Goal: Task Accomplishment & Management: Complete application form

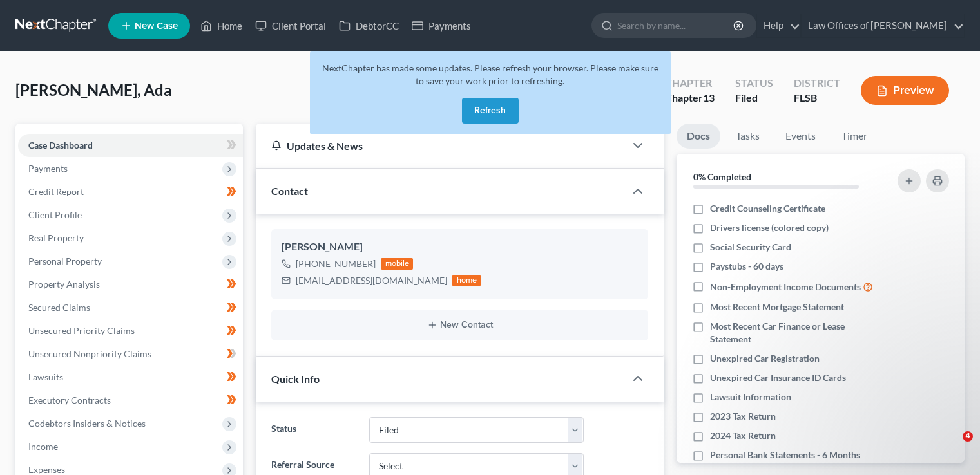
select select "18"
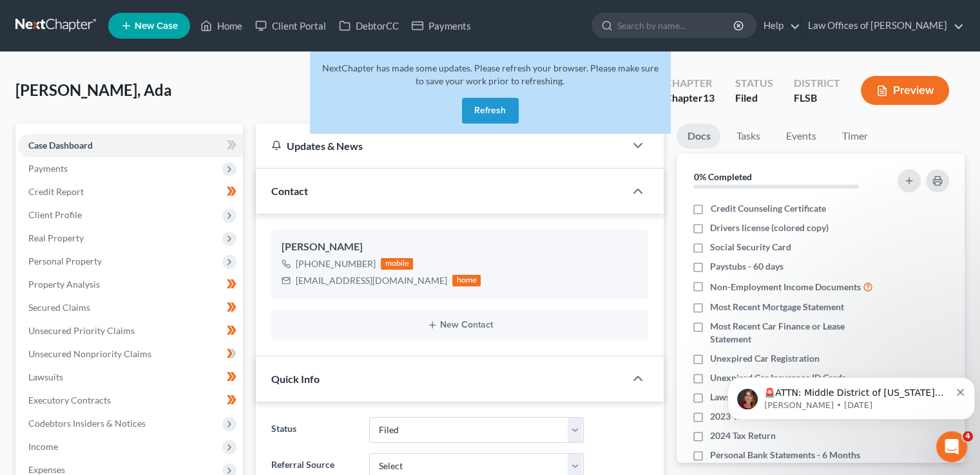
scroll to position [305, 0]
click at [484, 104] on button "Refresh" at bounding box center [490, 111] width 57 height 26
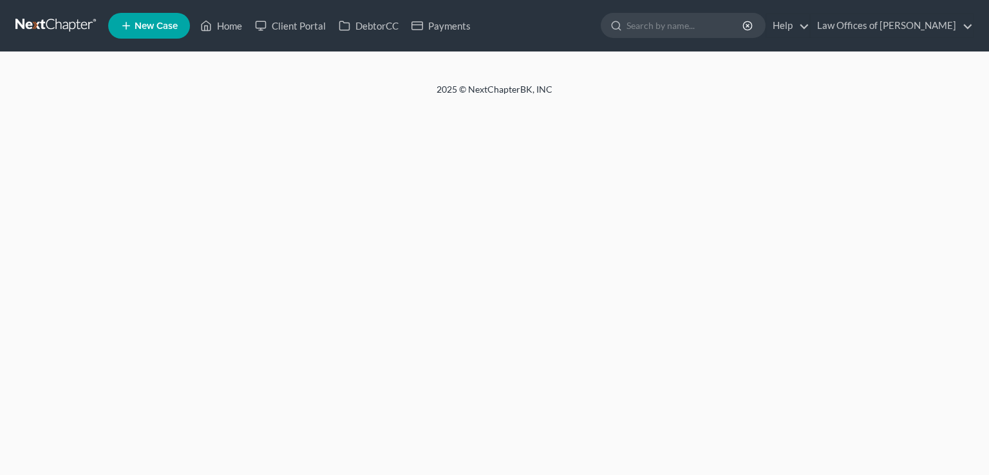
click at [662, 24] on input "search" at bounding box center [686, 26] width 118 height 24
select select "18"
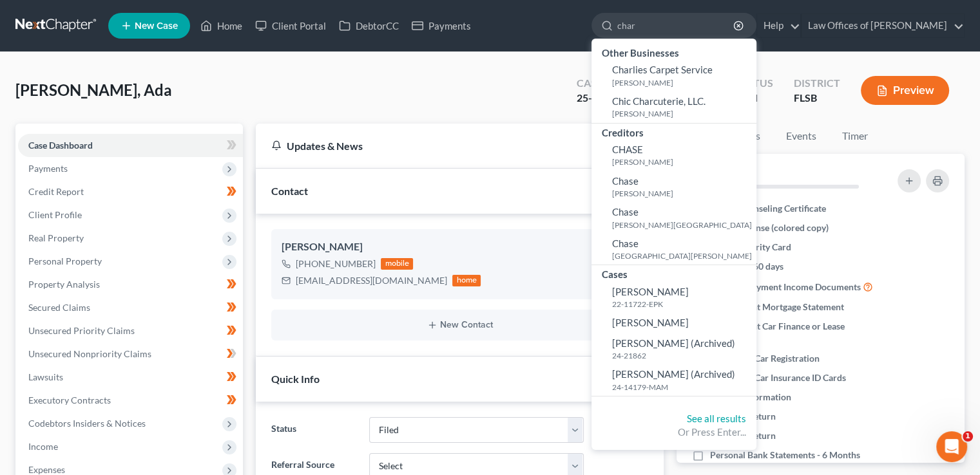
type input "char"
click at [680, 323] on span "[PERSON_NAME]" at bounding box center [650, 323] width 77 height 12
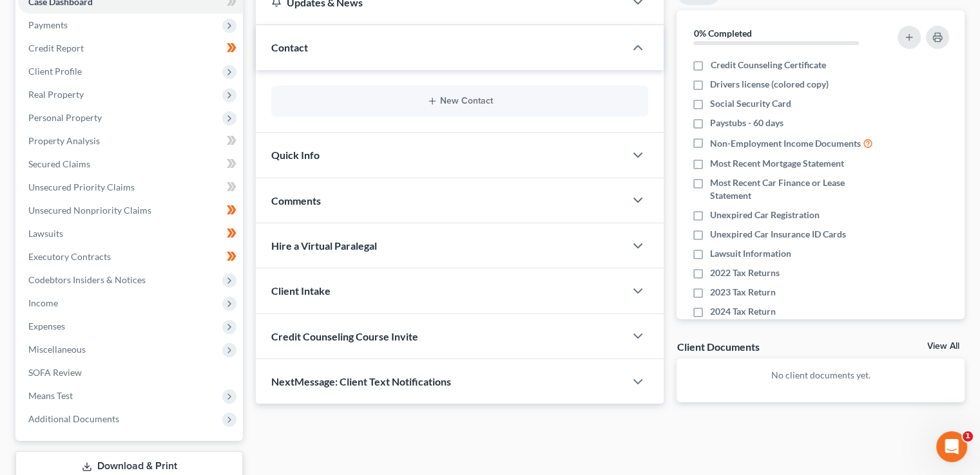
scroll to position [144, 0]
click at [313, 155] on span "Quick Info" at bounding box center [295, 154] width 48 height 12
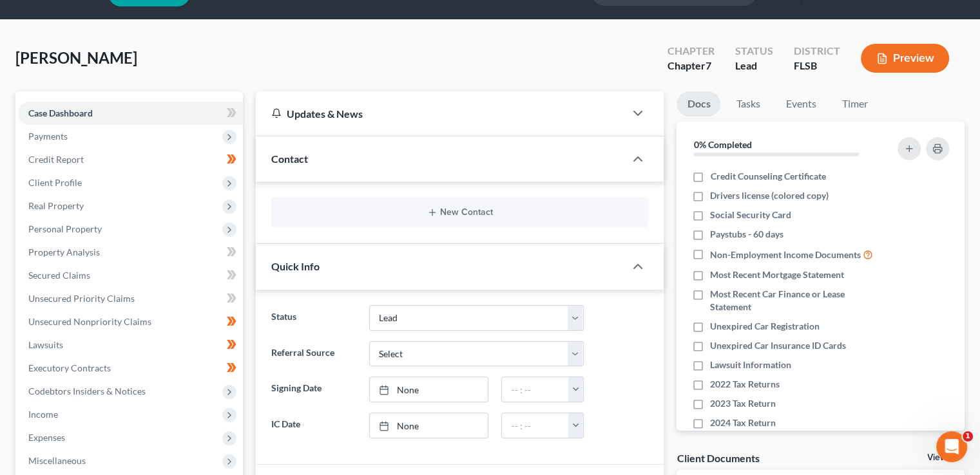
scroll to position [23, 0]
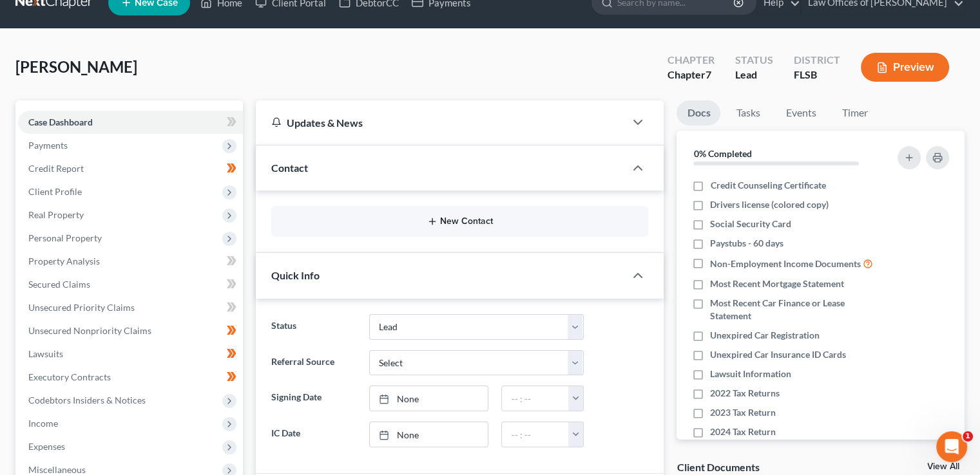
click at [458, 225] on button "New Contact" at bounding box center [459, 221] width 356 height 10
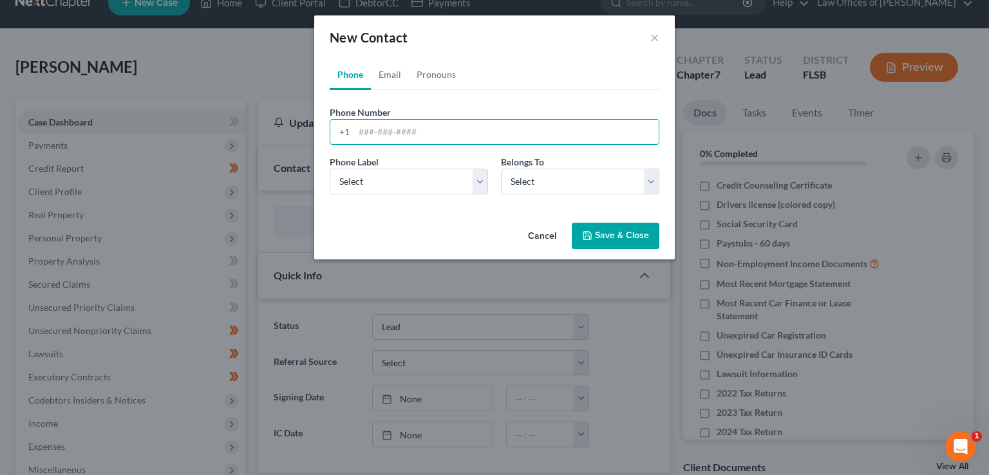
click at [370, 129] on input "tel" at bounding box center [506, 132] width 305 height 24
type input "9543190643"
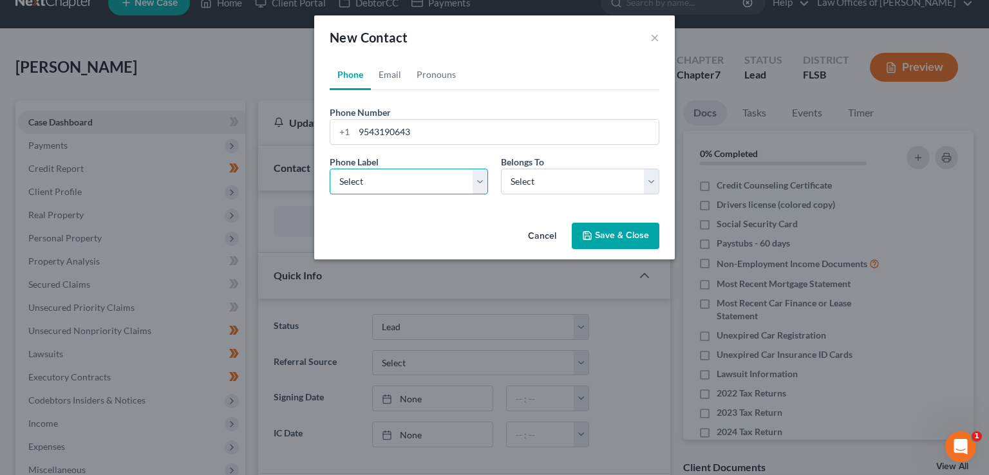
click at [462, 176] on select "Select Mobile Home Work Other" at bounding box center [409, 182] width 158 height 26
select select "0"
click at [330, 169] on select "Select Mobile Home Work Other" at bounding box center [409, 182] width 158 height 26
click at [547, 163] on div "Belongs To * Select Client Other" at bounding box center [580, 174] width 171 height 39
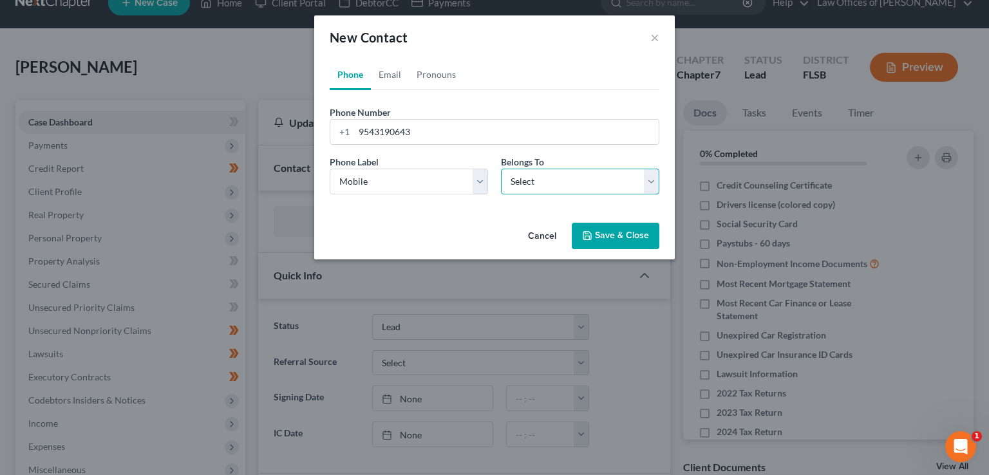
click at [543, 185] on select "Select Client Other" at bounding box center [580, 182] width 158 height 26
select select "0"
click at [501, 169] on select "Select Client Other" at bounding box center [580, 182] width 158 height 26
select select "0"
click at [391, 78] on link "Email" at bounding box center [390, 74] width 38 height 31
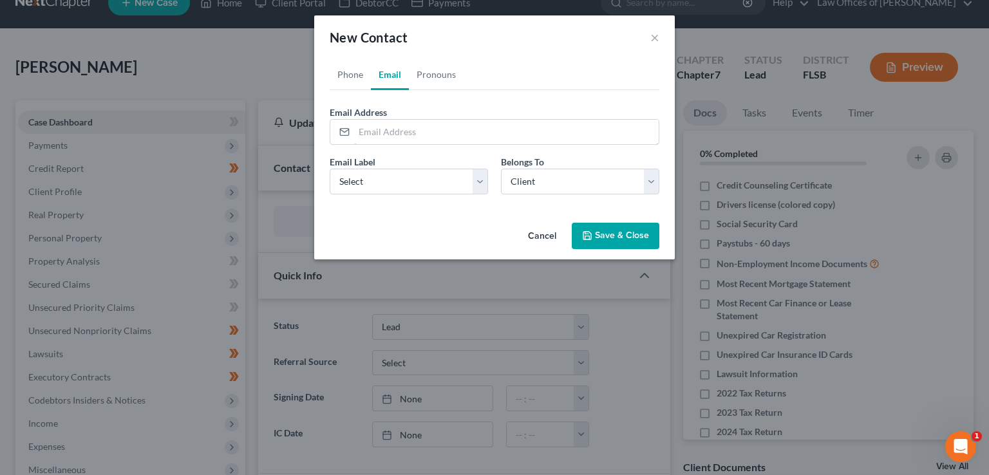
click at [407, 137] on input "email" at bounding box center [506, 132] width 305 height 24
paste input "[EMAIL_ADDRESS][DOMAIN_NAME]"
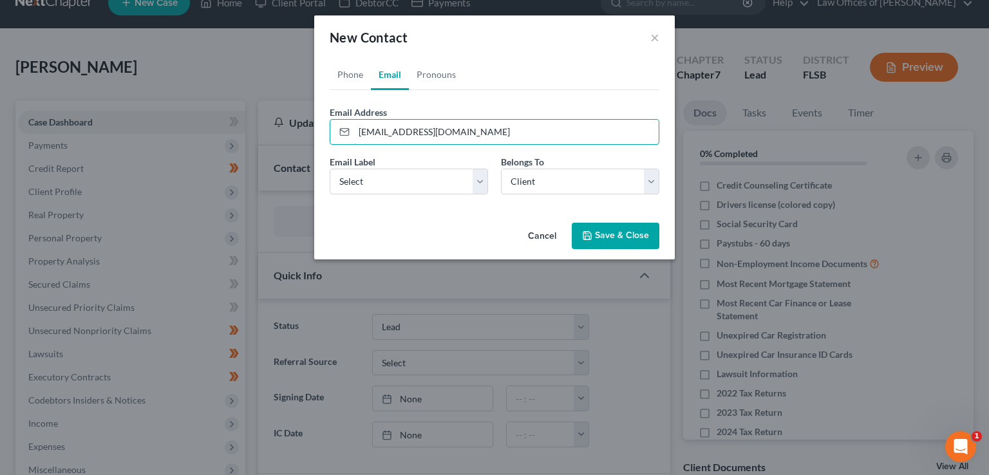
type input "[EMAIL_ADDRESS][DOMAIN_NAME]"
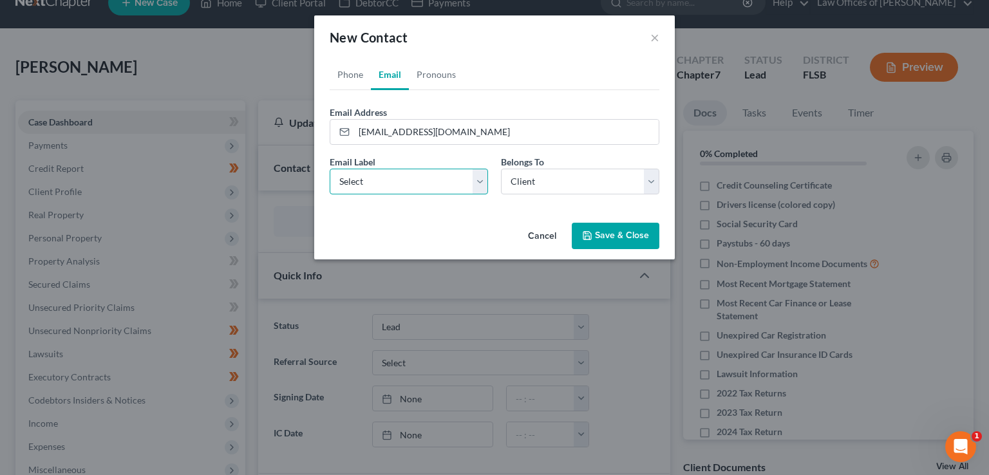
click at [397, 186] on select "Select Home Work Other" at bounding box center [409, 182] width 158 height 26
select select "0"
click at [330, 169] on select "Select Home Work Other" at bounding box center [409, 182] width 158 height 26
click at [618, 242] on button "Save & Close" at bounding box center [616, 236] width 88 height 27
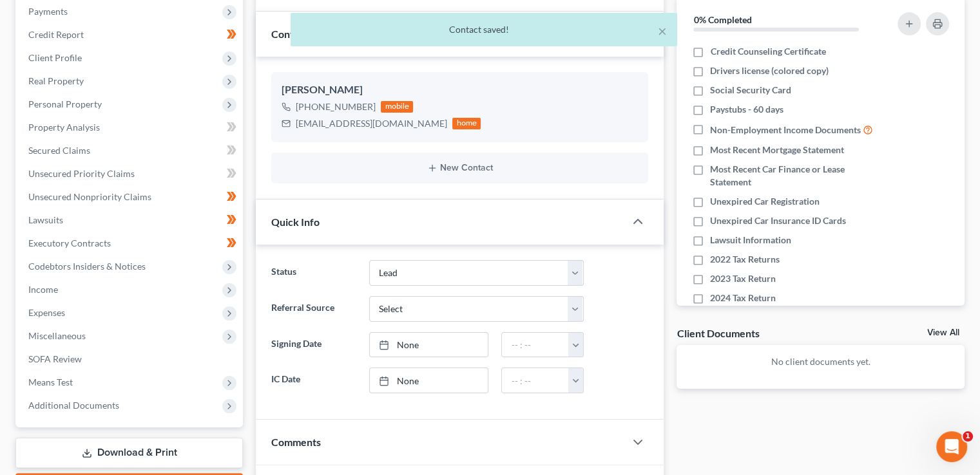
scroll to position [166, 0]
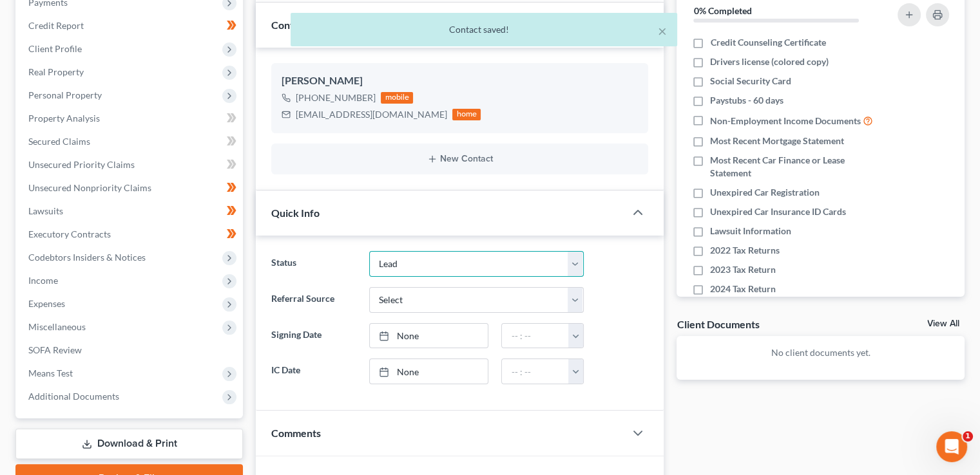
click at [421, 264] on select "341 Prep 3 month post discharge follow up Abandoned Awaiting Discharge Balance …" at bounding box center [476, 264] width 214 height 26
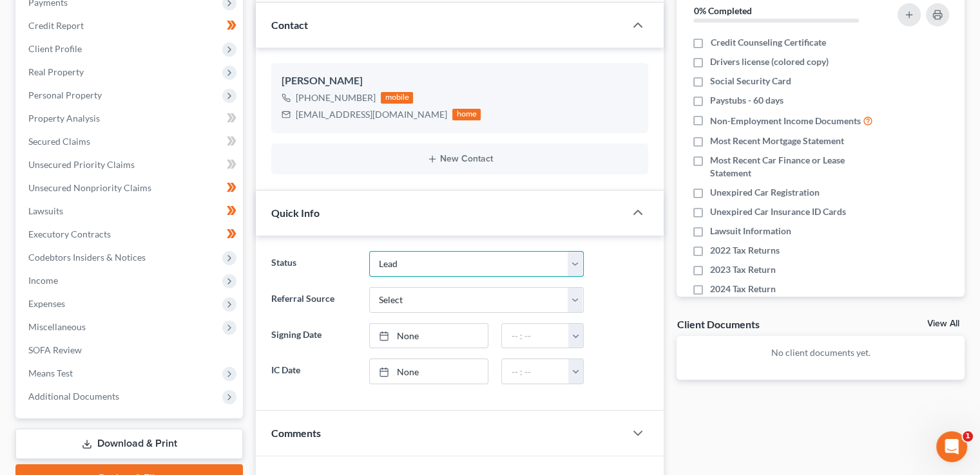
select select "20"
click at [369, 251] on select "341 Prep 3 month post discharge follow up Abandoned Awaiting Discharge Balance …" at bounding box center [476, 264] width 214 height 26
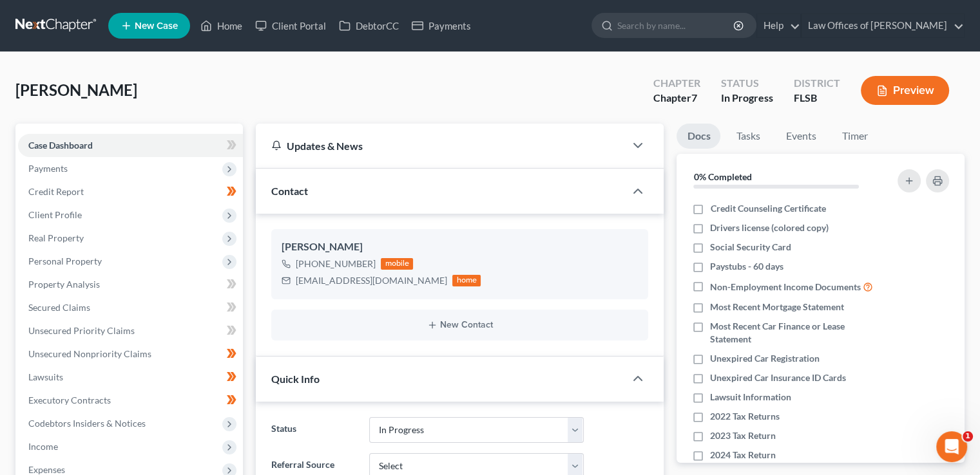
click at [57, 165] on span "Payments" at bounding box center [47, 168] width 39 height 11
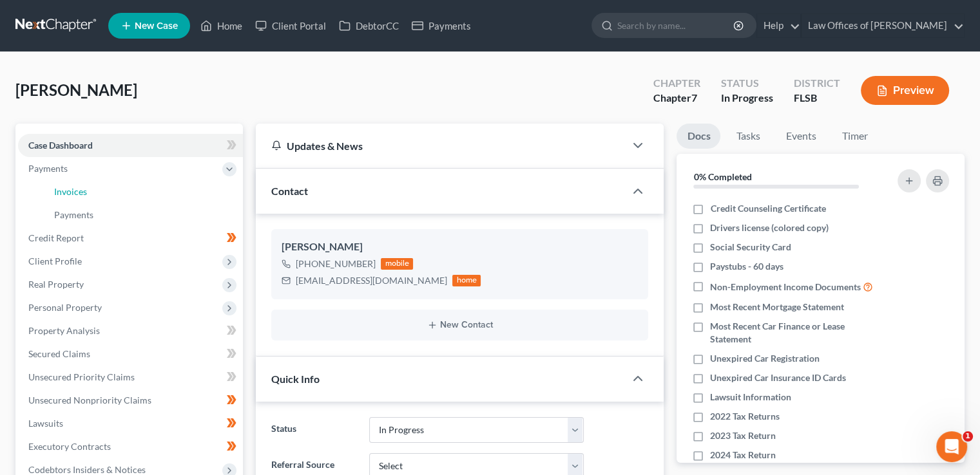
click at [119, 191] on link "Invoices" at bounding box center [143, 191] width 199 height 23
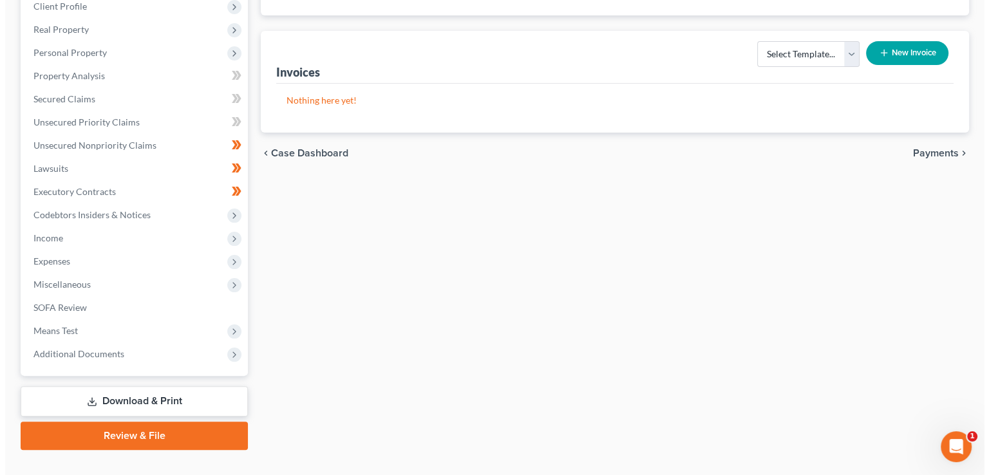
scroll to position [259, 0]
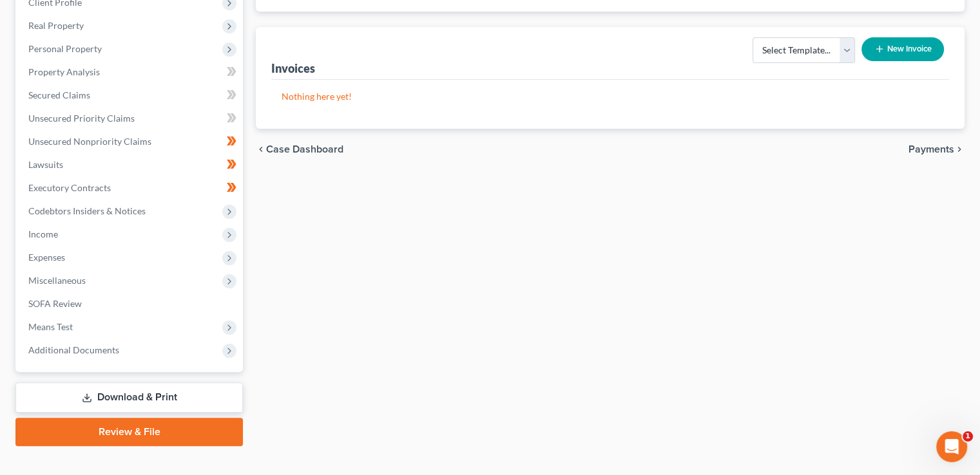
click at [917, 46] on button "New Invoice" at bounding box center [902, 49] width 82 height 24
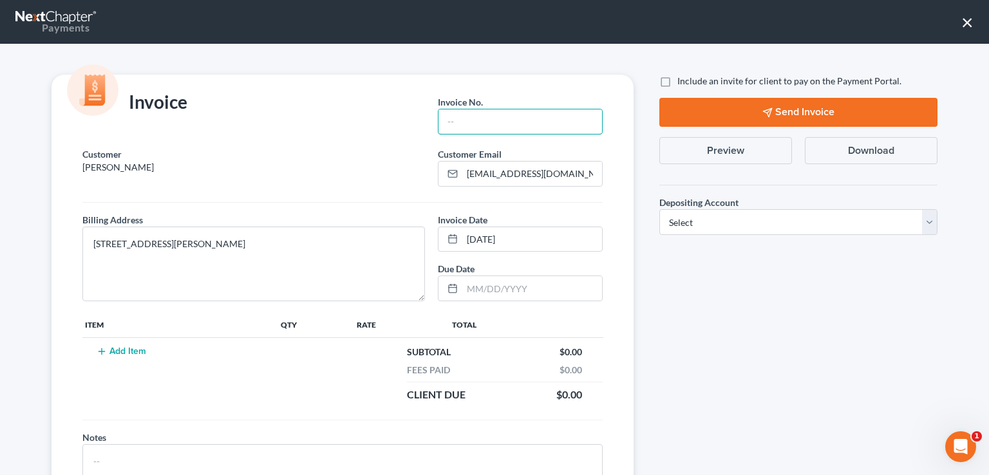
click at [490, 122] on input "text" at bounding box center [521, 121] width 164 height 24
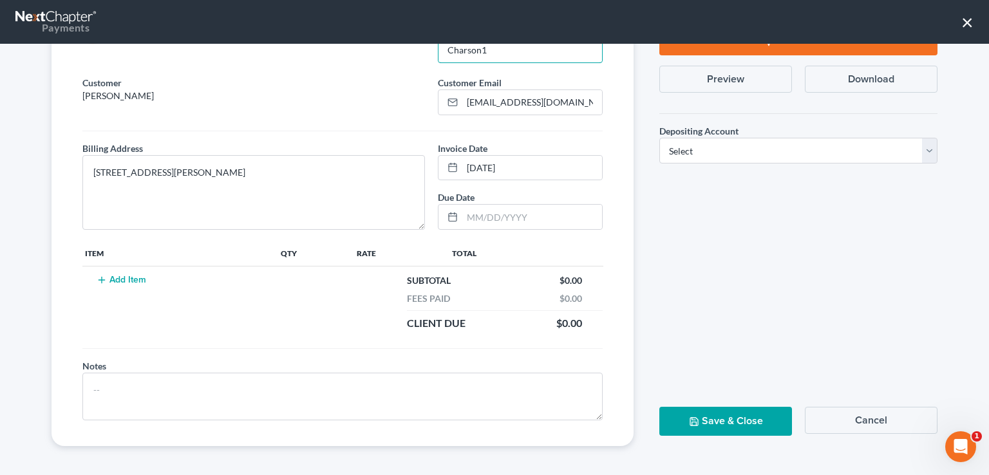
type input "Charson1"
click at [108, 275] on button "Add Item" at bounding box center [121, 280] width 57 height 10
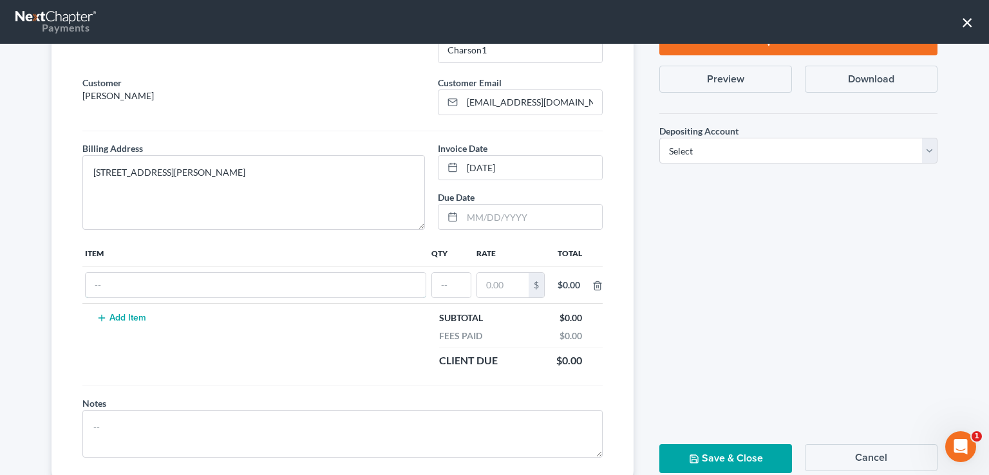
click at [169, 283] on input "text" at bounding box center [256, 285] width 340 height 24
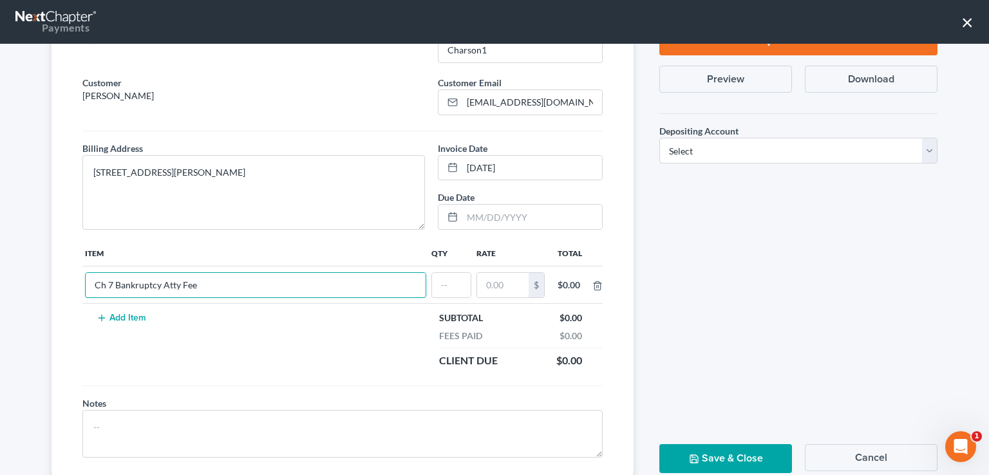
type input "Ch 7 Bankruptcy Atty Fee"
click at [474, 281] on td "$" at bounding box center [510, 285] width 73 height 37
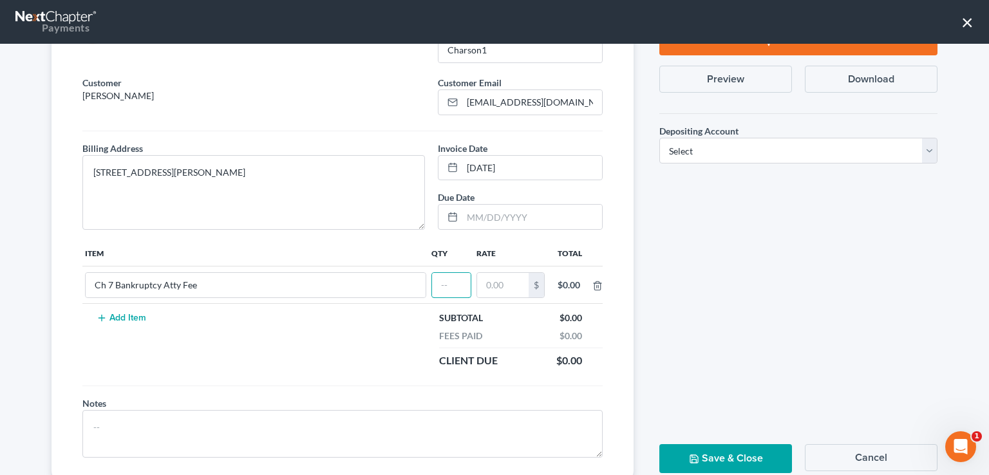
click at [453, 284] on input "text" at bounding box center [451, 285] width 39 height 24
type input "1"
click at [495, 287] on input "text" at bounding box center [503, 285] width 52 height 24
type input "5"
type input "2,500"
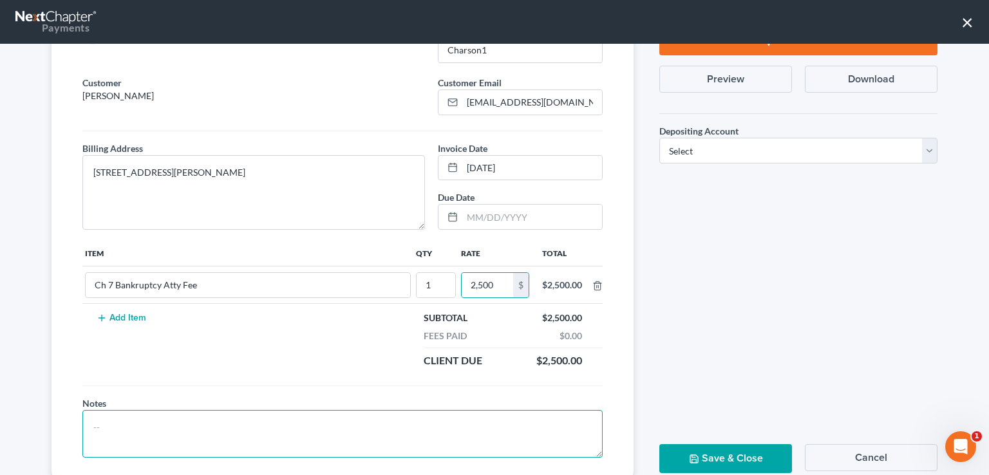
click at [146, 433] on textarea at bounding box center [342, 434] width 520 height 48
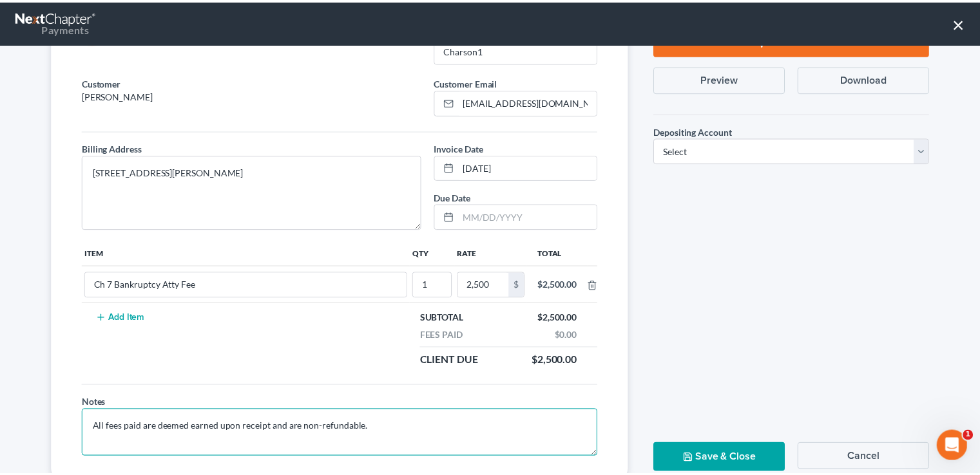
scroll to position [108, 0]
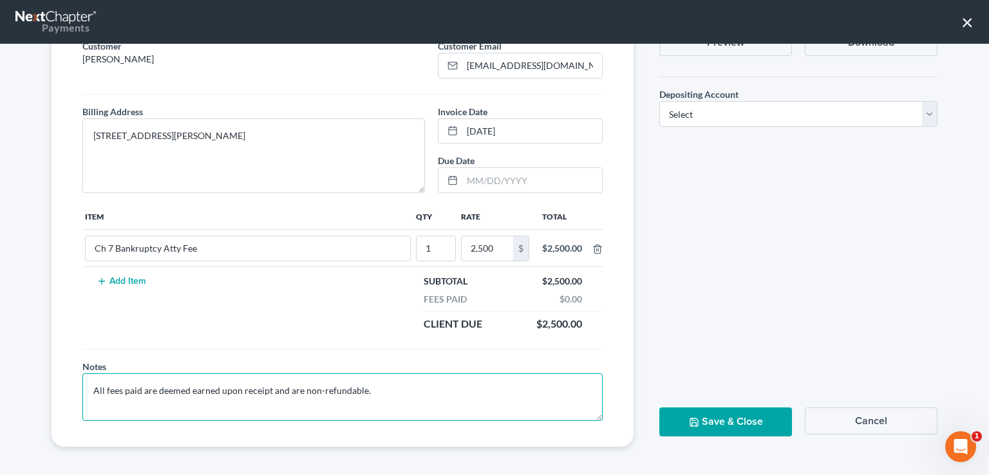
type textarea "All fees paid are deemed earned upon receipt and are non-refundable."
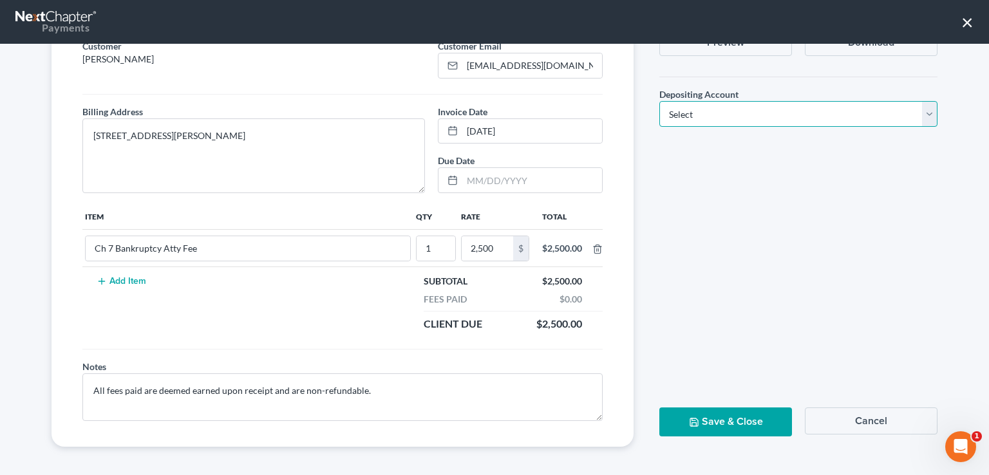
click at [723, 116] on select "Select Operation Trust" at bounding box center [799, 114] width 278 height 26
select select "0"
click at [660, 101] on select "Select Operation Trust" at bounding box center [799, 114] width 278 height 26
click at [701, 418] on button "Save & Close" at bounding box center [726, 422] width 133 height 29
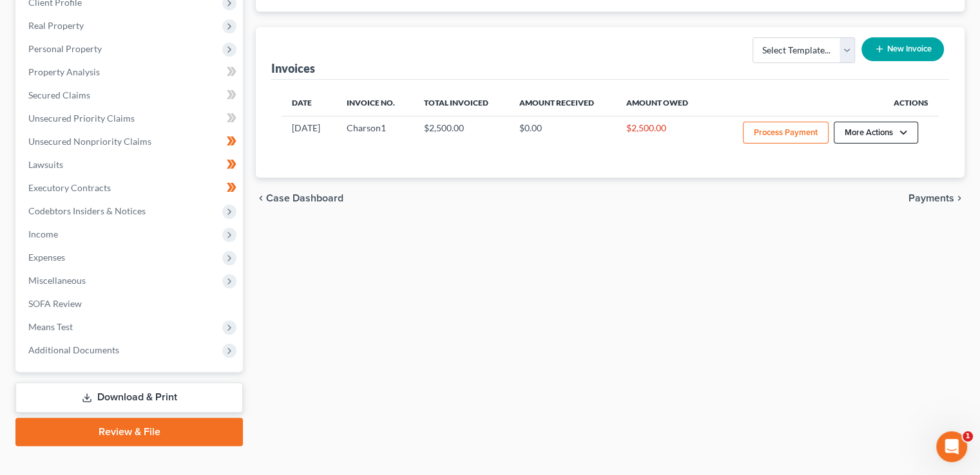
click at [853, 137] on button "More Actions" at bounding box center [875, 133] width 84 height 22
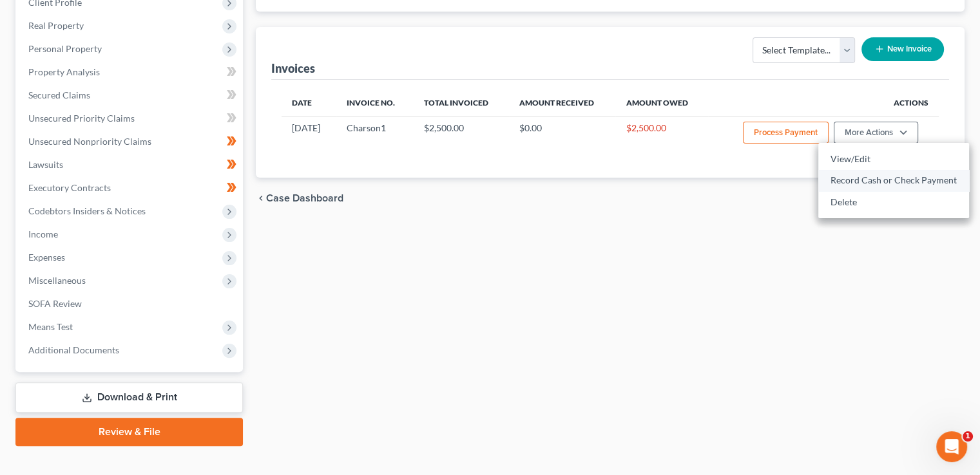
click at [853, 175] on link "Record Cash or Check Payment" at bounding box center [893, 180] width 151 height 22
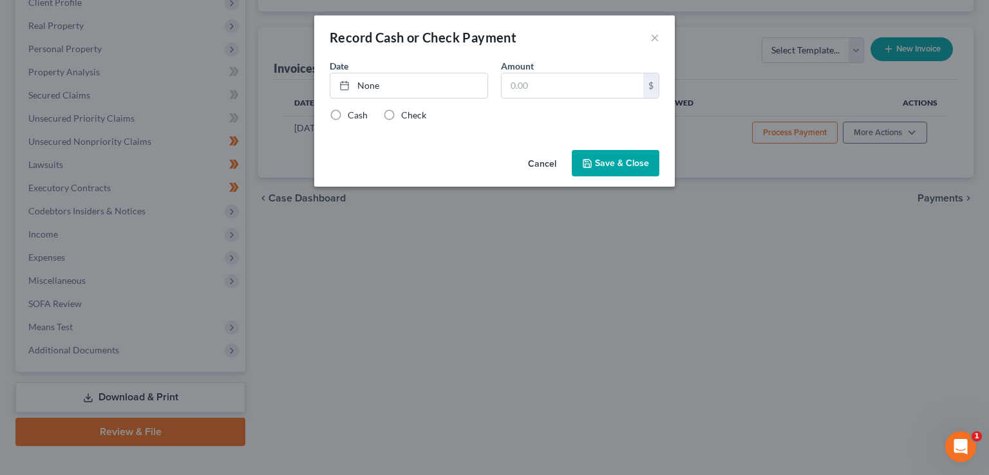
click at [352, 111] on label "Cash" at bounding box center [358, 115] width 20 height 13
click at [353, 111] on input "Cash" at bounding box center [357, 113] width 8 height 8
radio input "true"
click at [366, 86] on link "None" at bounding box center [408, 85] width 157 height 24
type input "[DATE]"
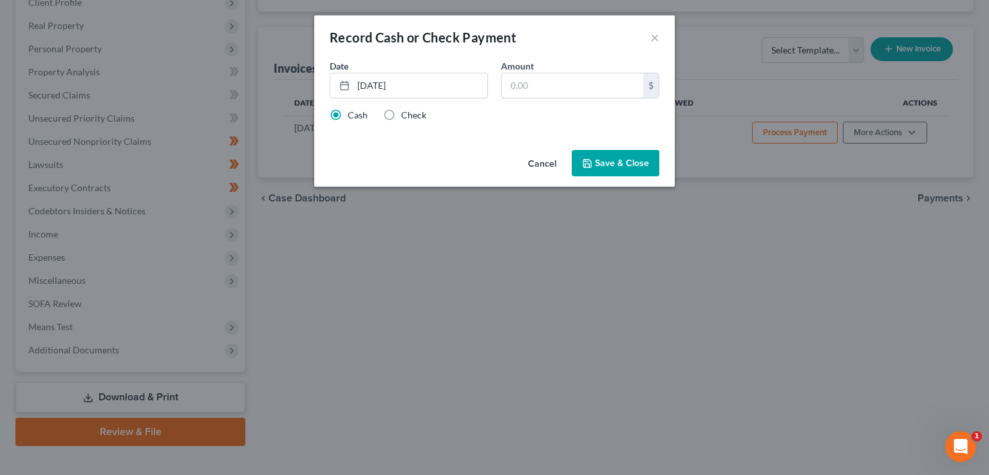
click at [565, 88] on input "text" at bounding box center [573, 85] width 142 height 24
type input "2,500"
click at [618, 158] on button "Save & Close" at bounding box center [616, 163] width 88 height 27
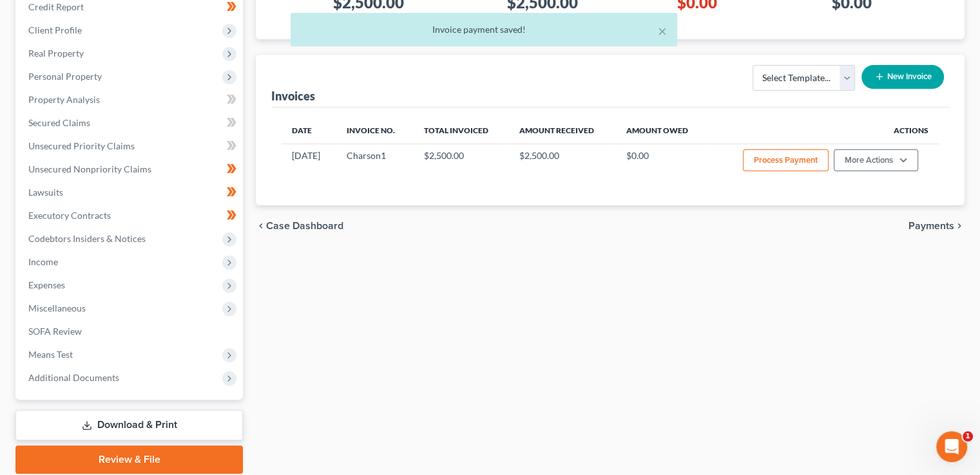
scroll to position [233, 0]
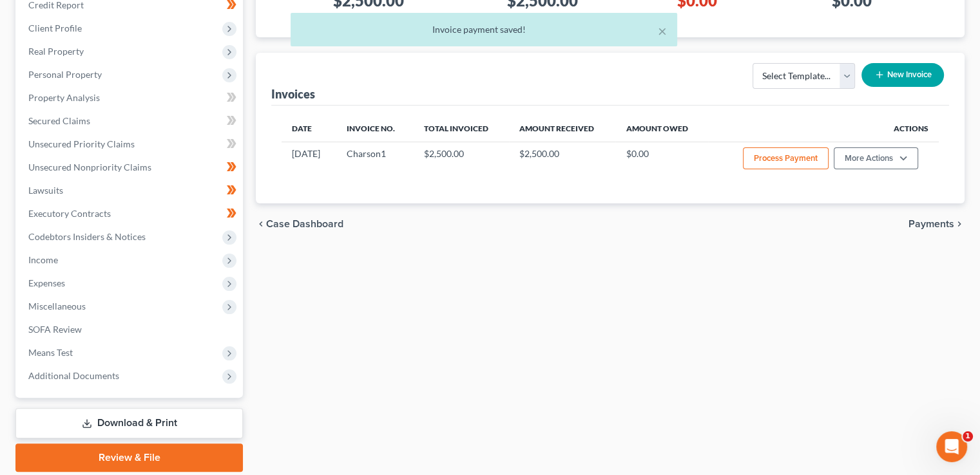
click at [90, 75] on span "Personal Property" at bounding box center [64, 74] width 73 height 11
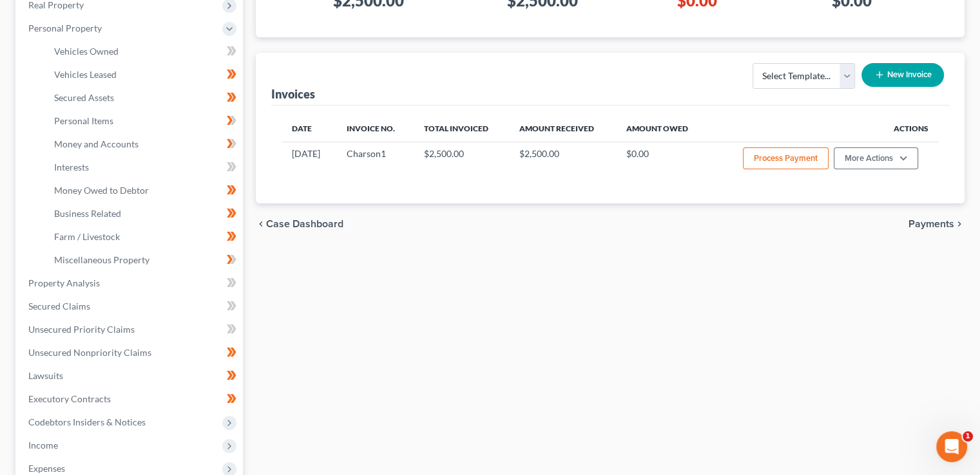
scroll to position [187, 0]
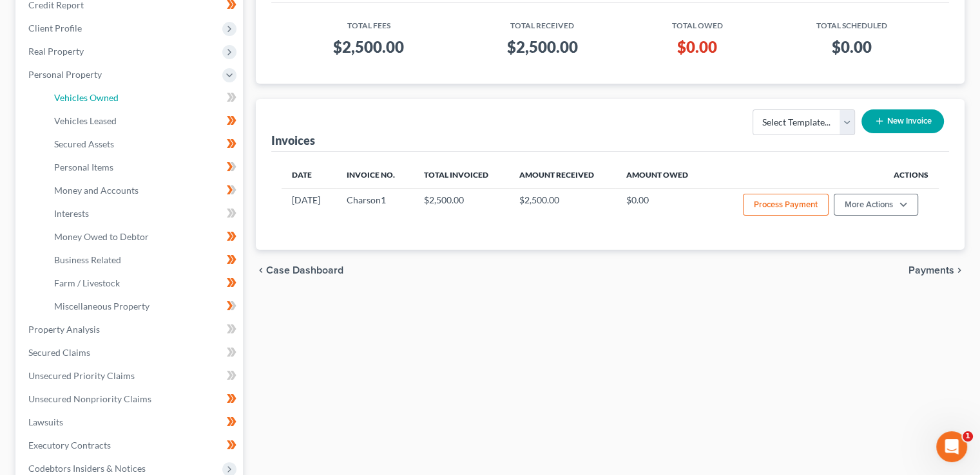
click at [96, 99] on span "Vehicles Owned" at bounding box center [86, 97] width 64 height 11
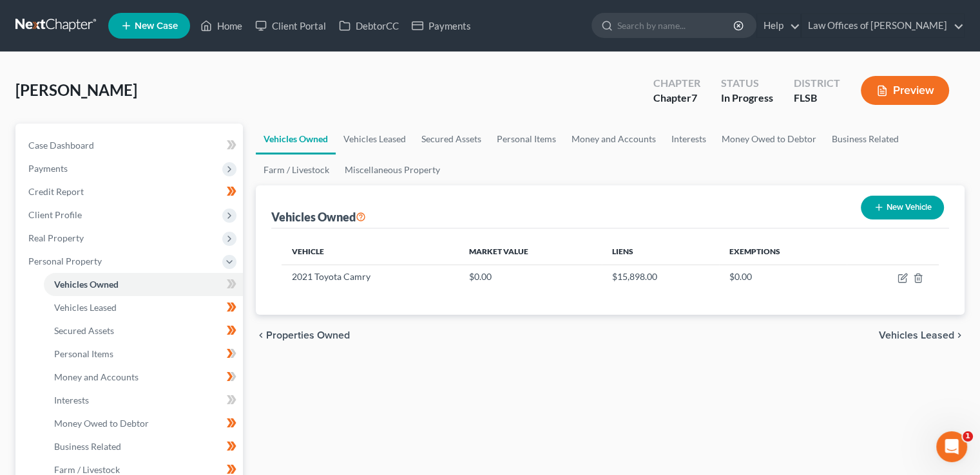
click at [900, 283] on td at bounding box center [892, 277] width 92 height 24
click at [902, 275] on icon "button" at bounding box center [902, 278] width 10 height 10
select select "0"
select select "5"
select select "2"
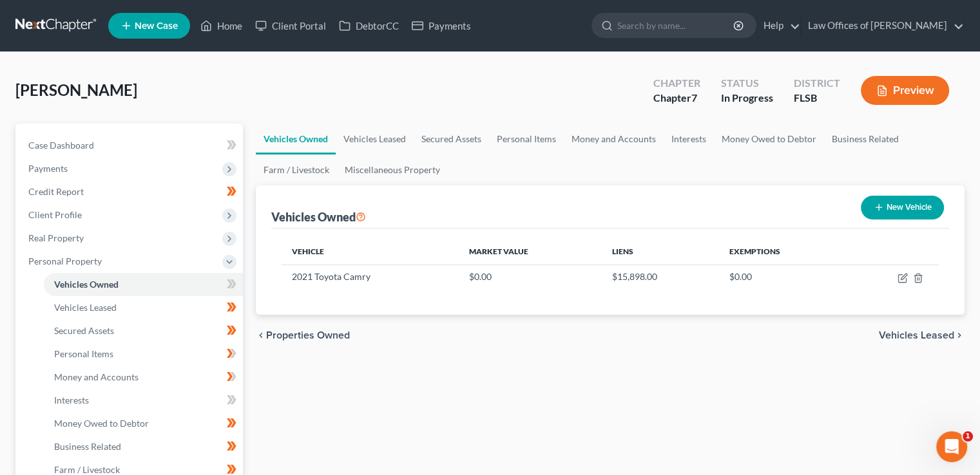
select select "0"
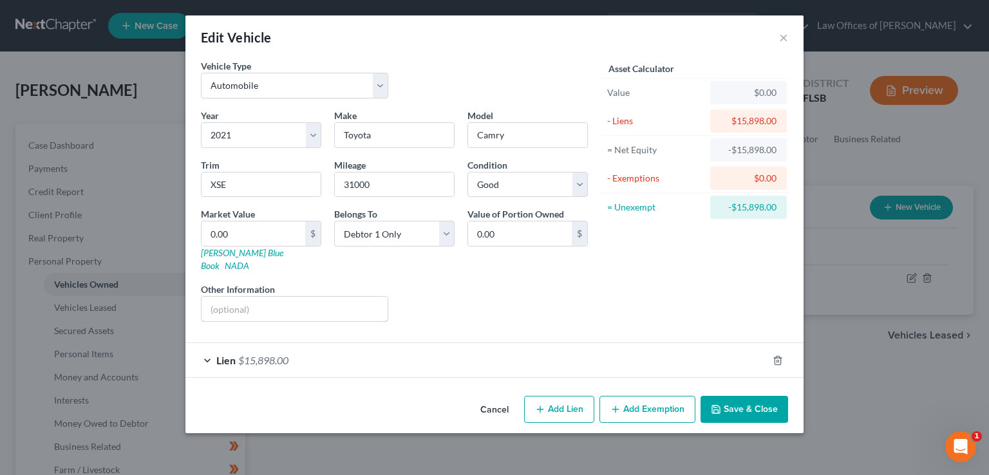
click at [271, 297] on input "text" at bounding box center [295, 309] width 186 height 24
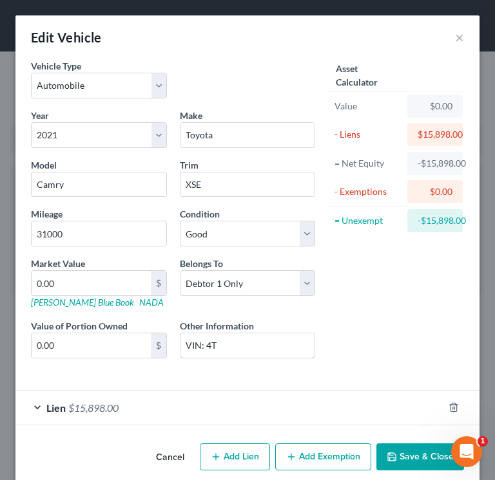
click at [240, 343] on input "VIN: 4T" at bounding box center [247, 346] width 135 height 24
click at [243, 343] on input "VIN: [US_VEHICLE_IDENTIFICATION_NUMBER]" at bounding box center [247, 346] width 135 height 24
type input "VIN: [US_VEHICLE_IDENTIFICATION_NUMBER]"
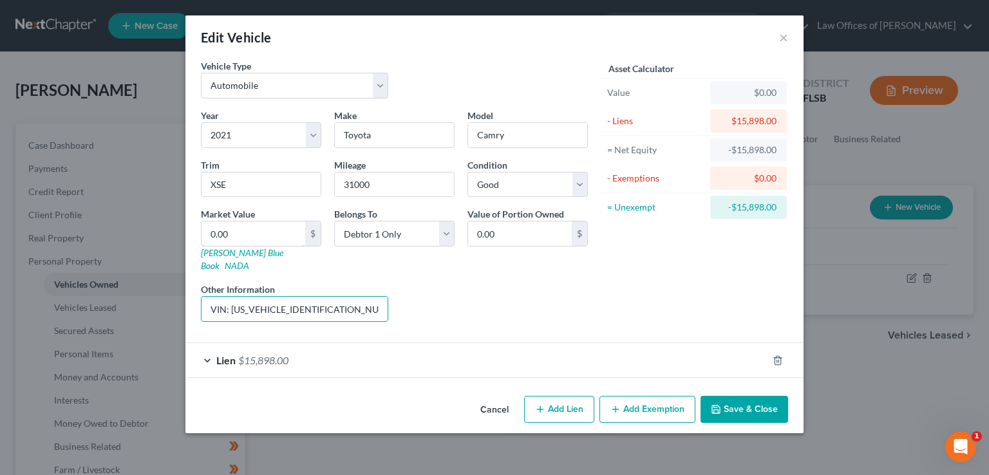
click at [249, 223] on input "0.00" at bounding box center [254, 234] width 104 height 24
type input "2"
type input "2.00"
type input "22"
type input "22.00"
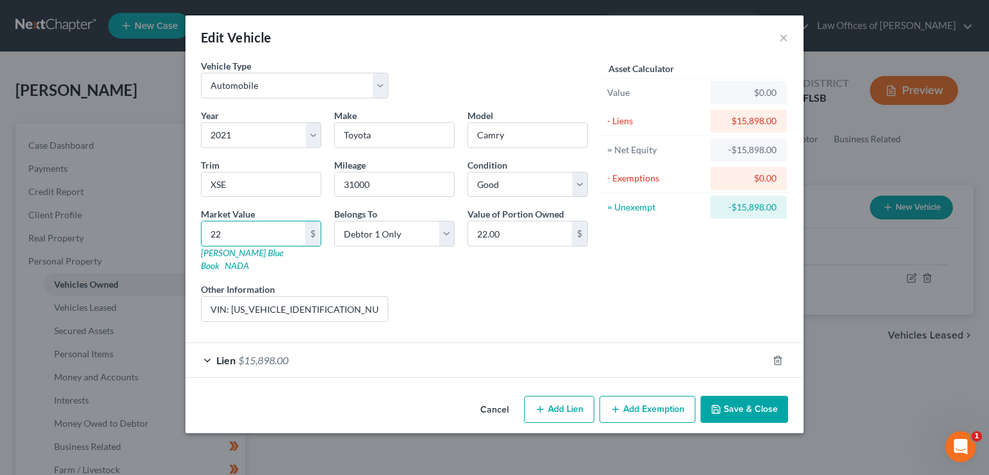
type input "224"
type input "224.00"
type input "2245"
type input "2,245.00"
type input "2,2459"
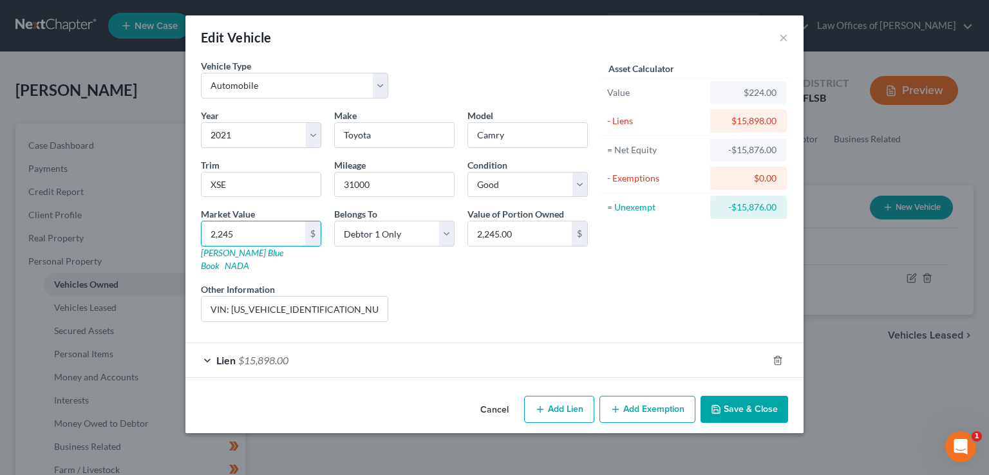
type input "22,459.00"
type input "22,459"
click at [242, 186] on input "XSE" at bounding box center [261, 185] width 119 height 24
type input "XLE"
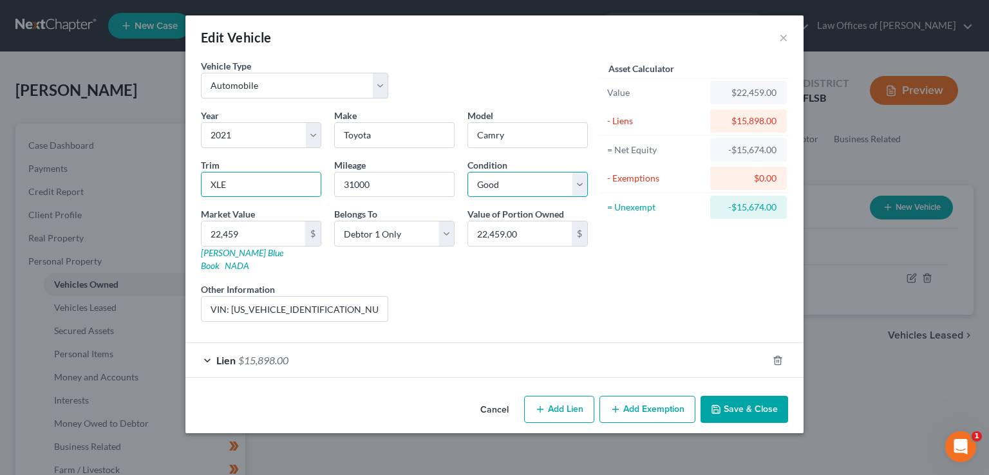
click at [579, 180] on select "Select Excellent Very Good Good Fair Poor" at bounding box center [528, 185] width 120 height 26
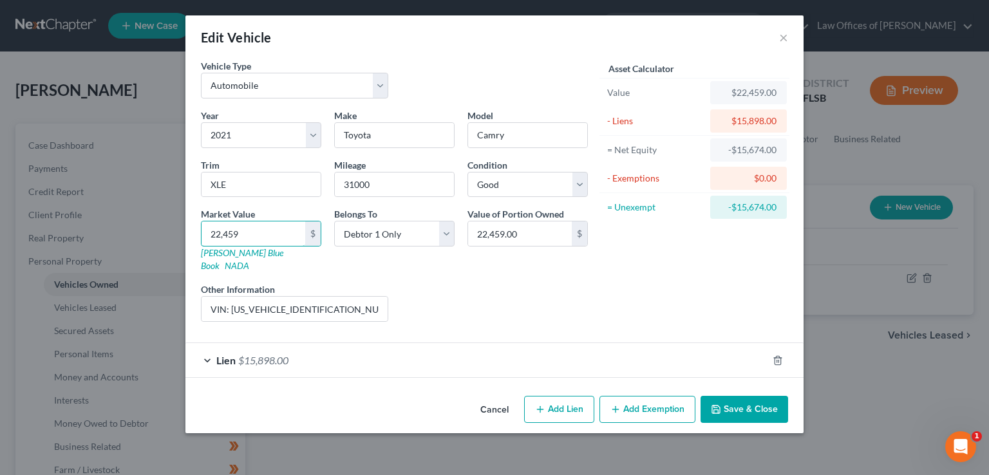
type input "2"
type input "2.00"
type input "21"
type input "21.00"
type input "212"
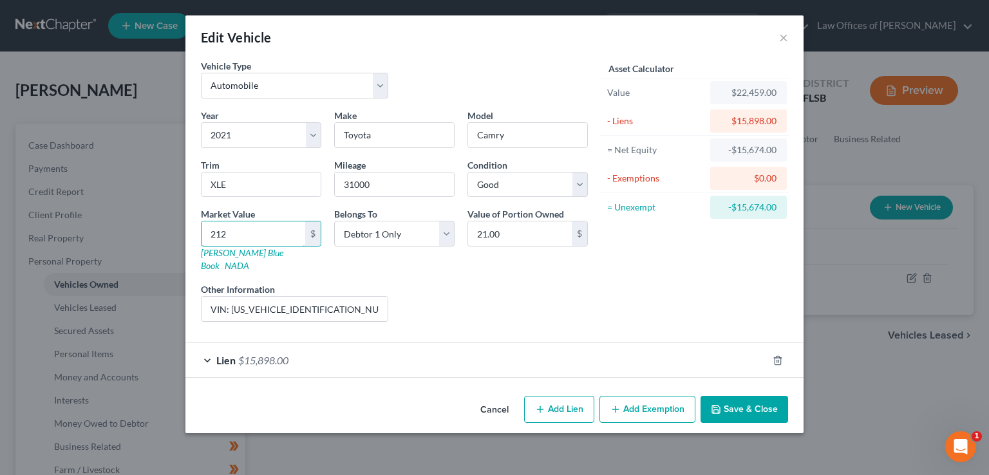
type input "212.00"
type input "2124"
type input "2,124.00"
type input "2,1246"
type input "21,246.00"
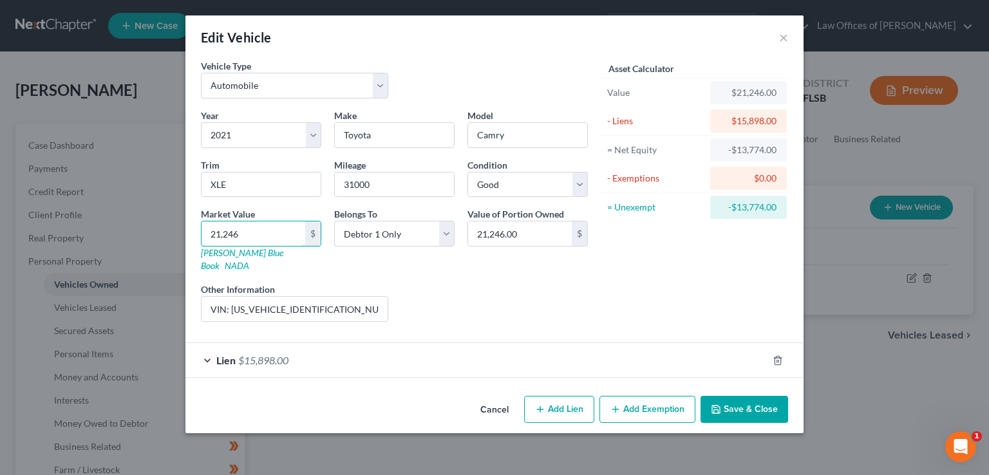
type input "21,246"
click at [337, 297] on input "VIN: [US_VEHICLE_IDENTIFICATION_NUMBER]" at bounding box center [295, 309] width 186 height 24
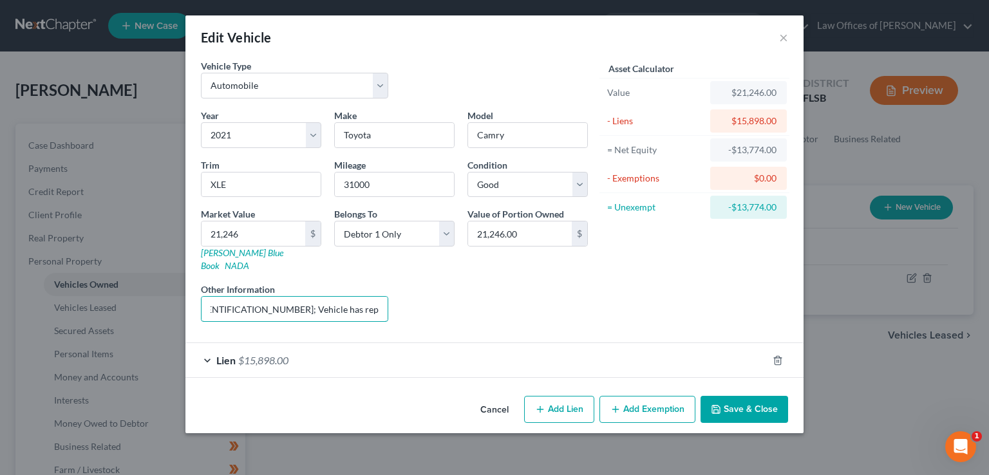
scroll to position [0, 98]
type input "VIN: [US_VEHICLE_IDENTIFICATION_NUMBER]; Vehicle has repaired accident damage"
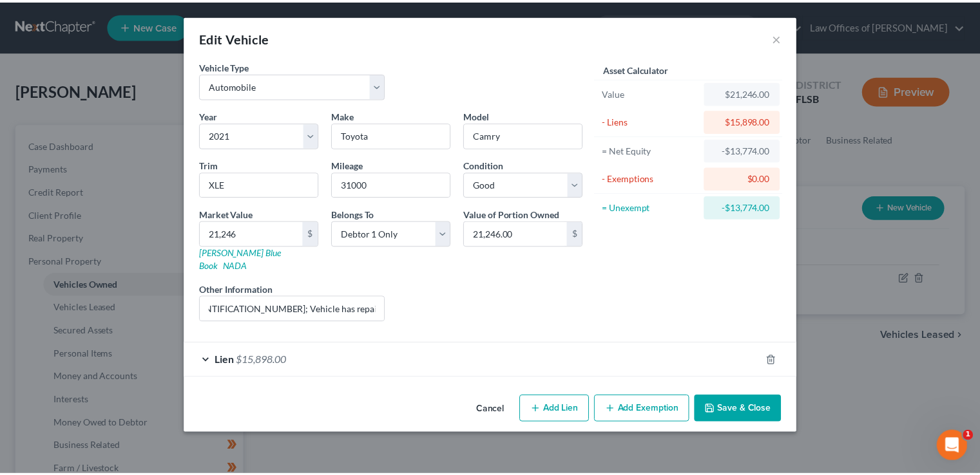
scroll to position [0, 0]
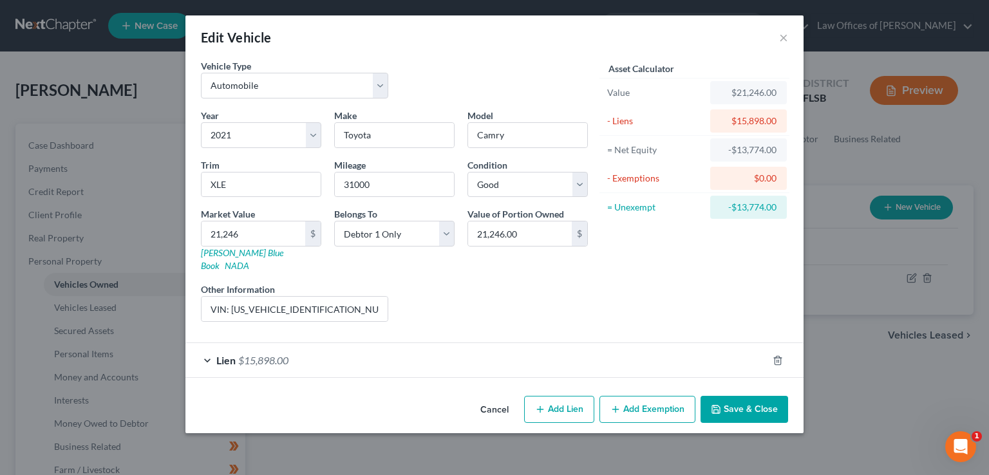
click at [768, 403] on button "Save & Close" at bounding box center [745, 409] width 88 height 27
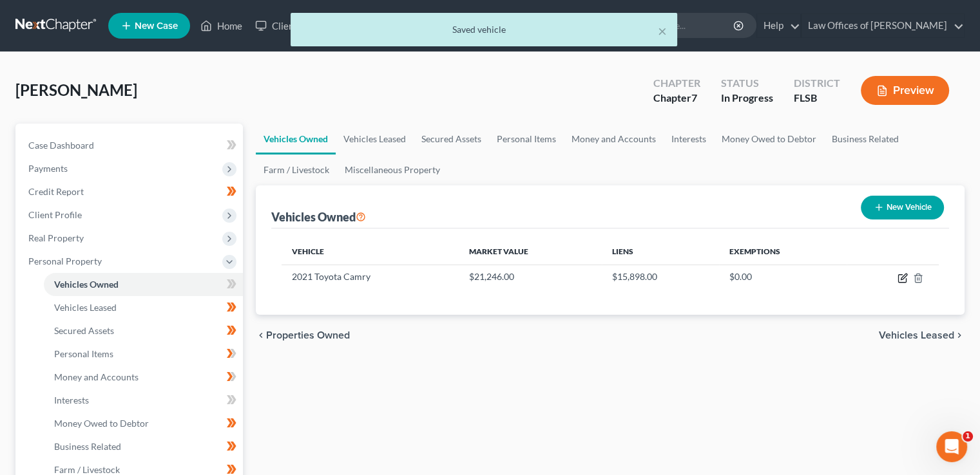
click at [898, 279] on icon "button" at bounding box center [902, 279] width 8 height 8
select select "0"
select select "5"
select select "2"
select select "0"
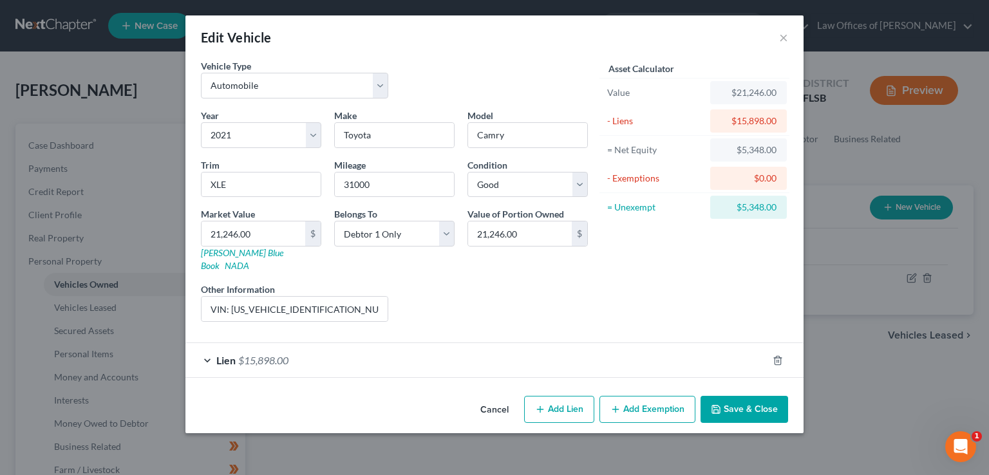
click at [741, 396] on button "Save & Close" at bounding box center [745, 409] width 88 height 27
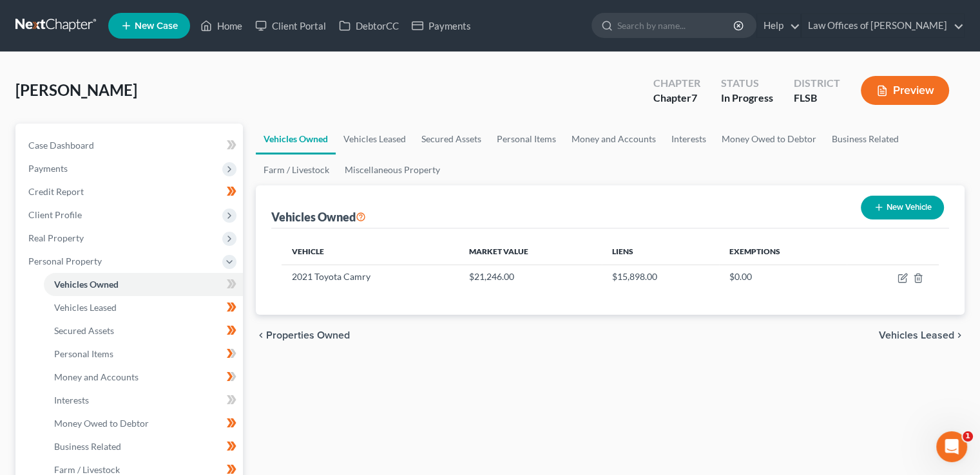
click at [904, 283] on td at bounding box center [892, 277] width 92 height 24
click at [898, 275] on icon "button" at bounding box center [902, 279] width 8 height 8
select select "0"
select select "5"
select select "2"
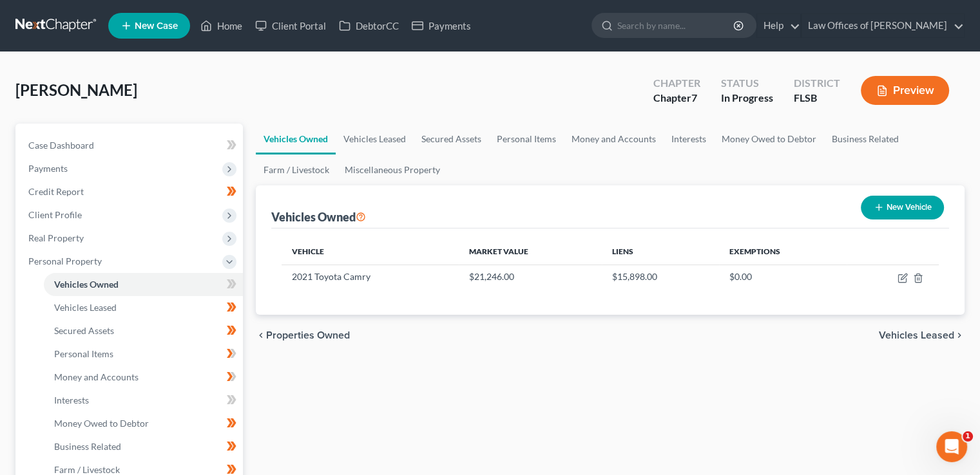
select select "0"
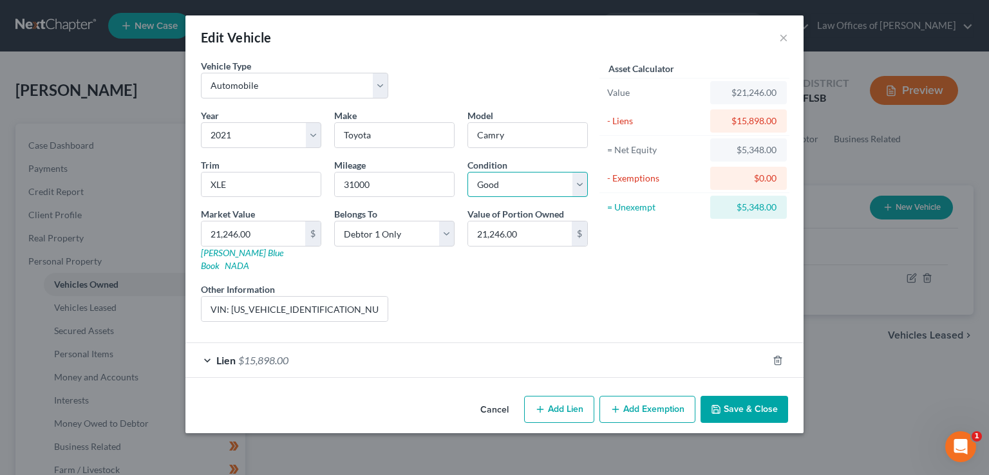
click at [538, 180] on select "Select Excellent Very Good Good Fair Poor" at bounding box center [528, 185] width 120 height 26
select select "3"
click at [468, 172] on select "Select Excellent Very Good Good Fair Poor" at bounding box center [528, 185] width 120 height 26
click at [758, 396] on button "Save & Close" at bounding box center [745, 409] width 88 height 27
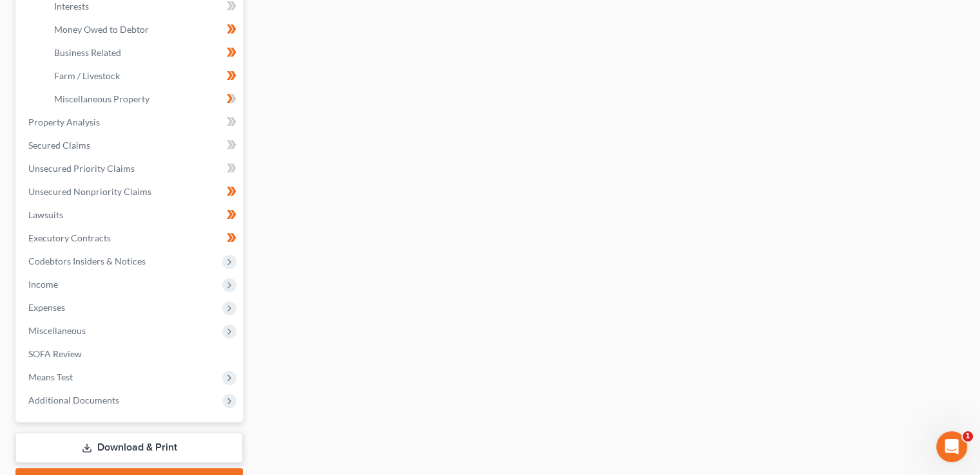
scroll to position [464, 0]
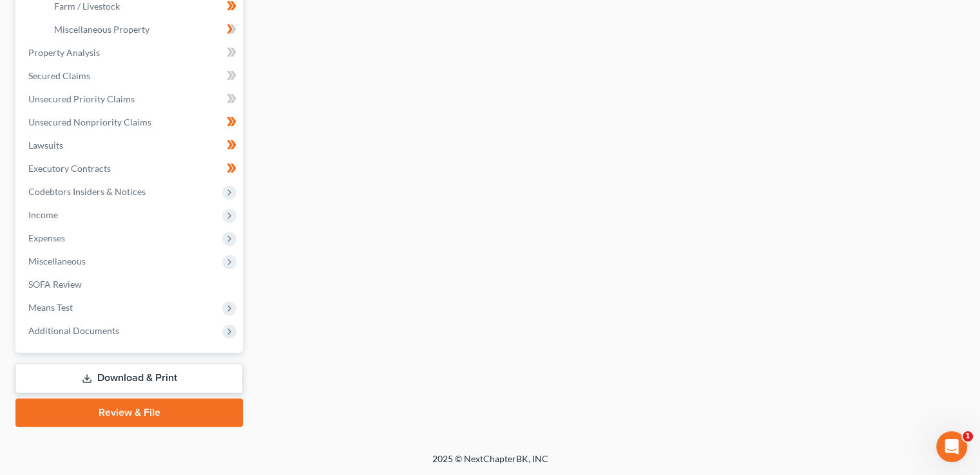
click at [103, 325] on span "Additional Documents" at bounding box center [73, 330] width 91 height 11
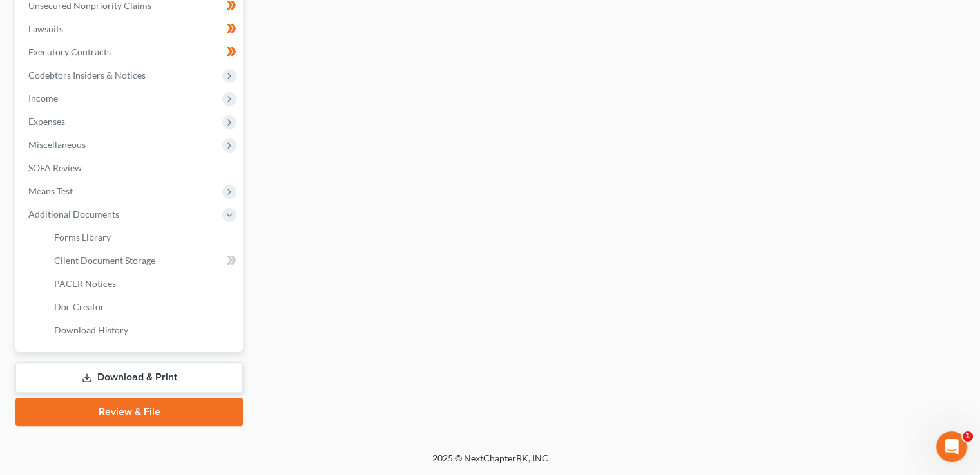
scroll to position [348, 0]
click at [131, 253] on link "Client Document Storage" at bounding box center [143, 261] width 199 height 23
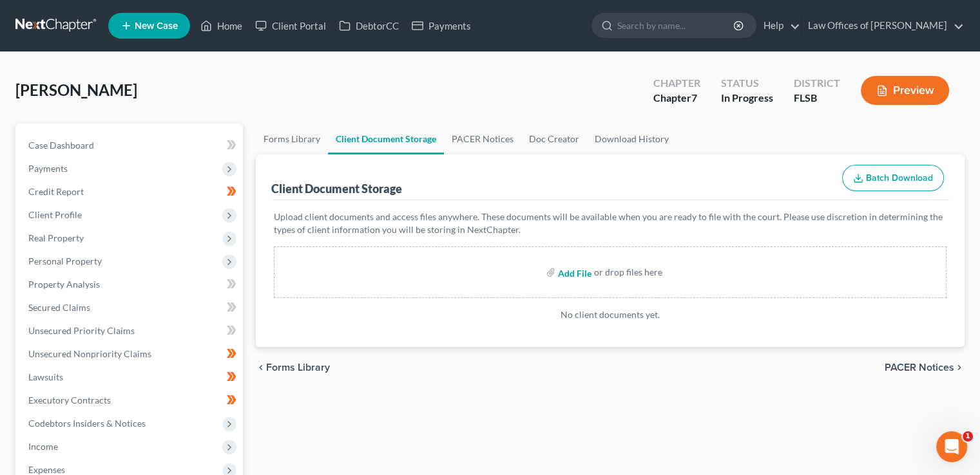
click at [567, 272] on input "file" at bounding box center [573, 272] width 31 height 23
type input "C:\fakepath\[PERSON_NAME] CCC.pdf"
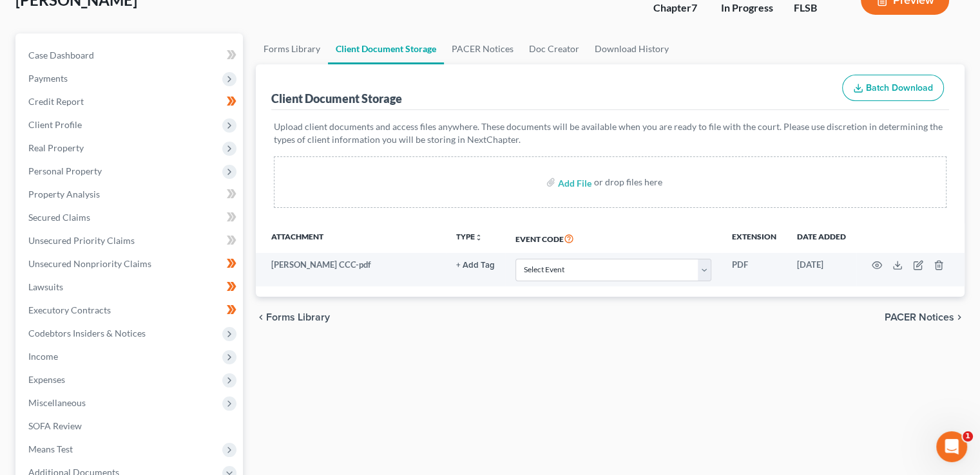
scroll to position [95, 0]
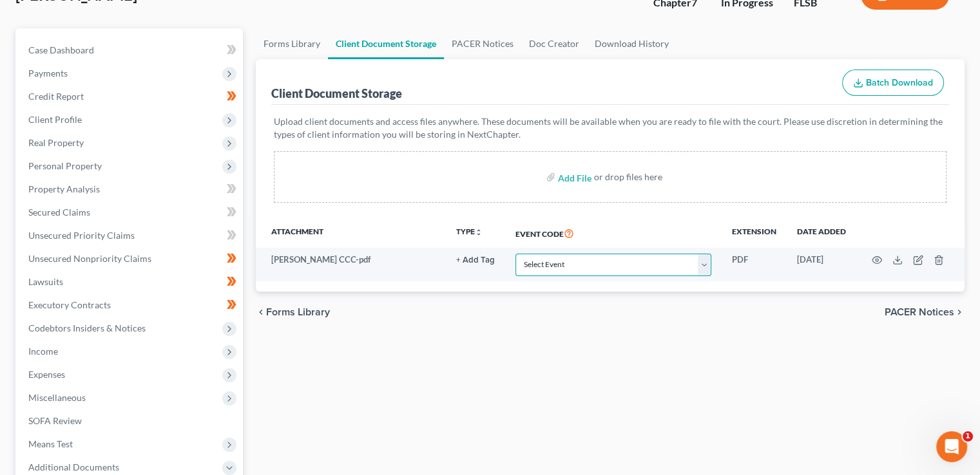
click at [663, 264] on select "Select Event 20 Largest Unsecured Creditors Affidavit Notice of Case Reassignme…" at bounding box center [613, 265] width 196 height 23
select select "9"
click at [515, 254] on select "Select Event 20 Largest Unsecured Creditors Affidavit Notice of Case Reassignme…" at bounding box center [613, 265] width 196 height 23
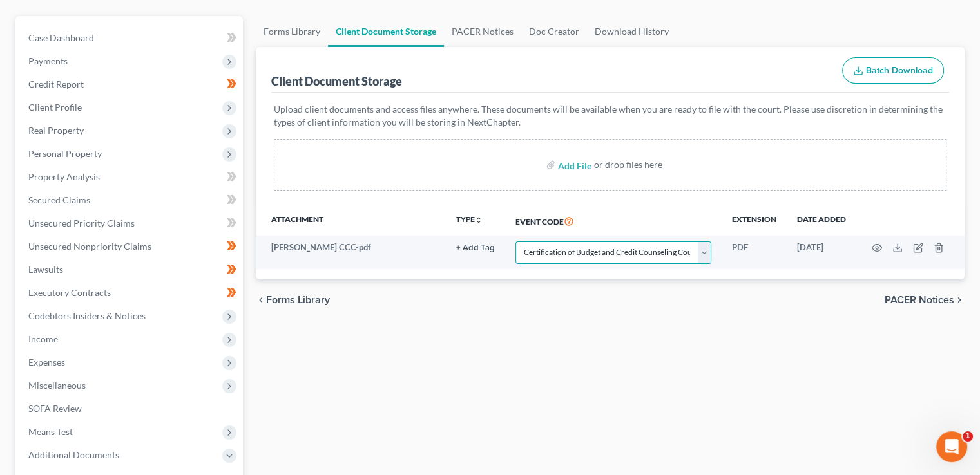
scroll to position [0, 0]
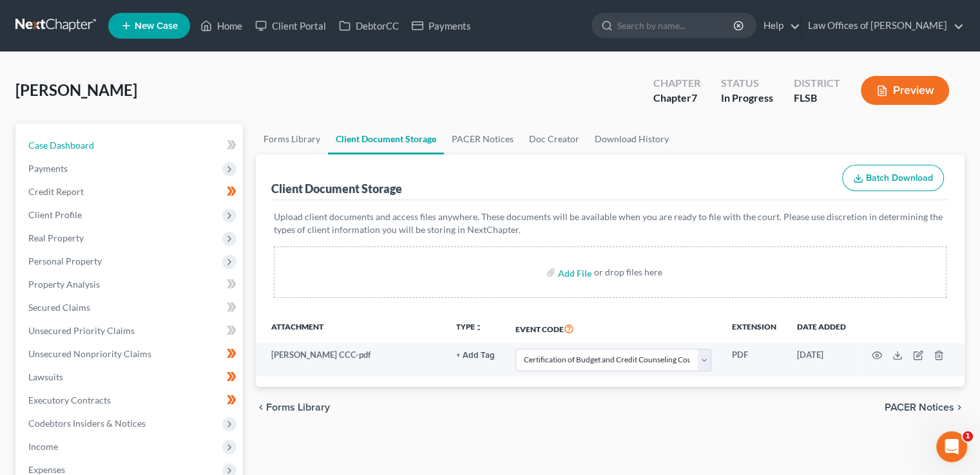
click at [79, 140] on span "Case Dashboard" at bounding box center [61, 145] width 66 height 11
select select "20"
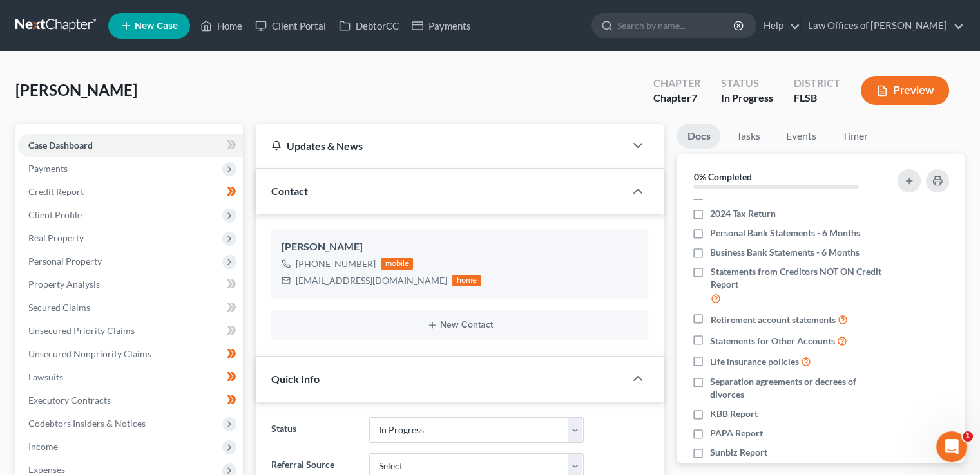
scroll to position [262, 0]
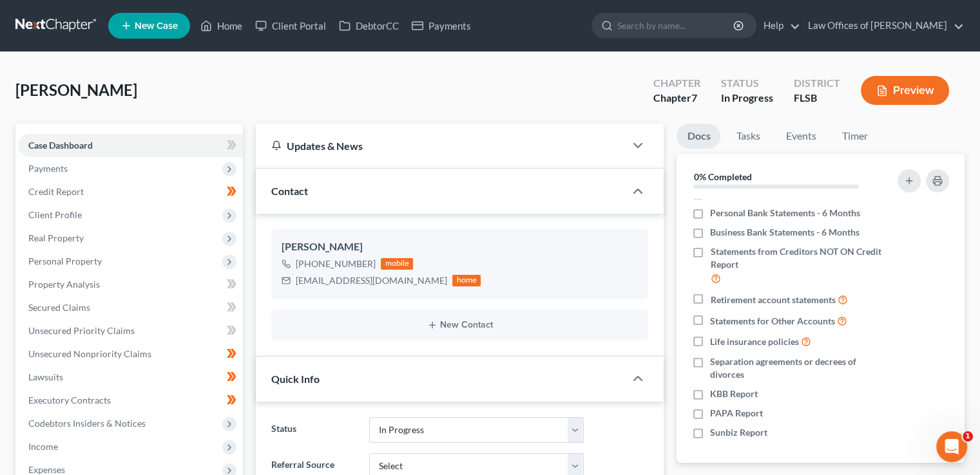
click at [710, 395] on label "KBB Report" at bounding box center [734, 394] width 48 height 13
click at [715, 395] on input "KBB Report" at bounding box center [719, 392] width 8 height 8
checkbox input "true"
click at [87, 236] on span "Real Property" at bounding box center [130, 238] width 225 height 23
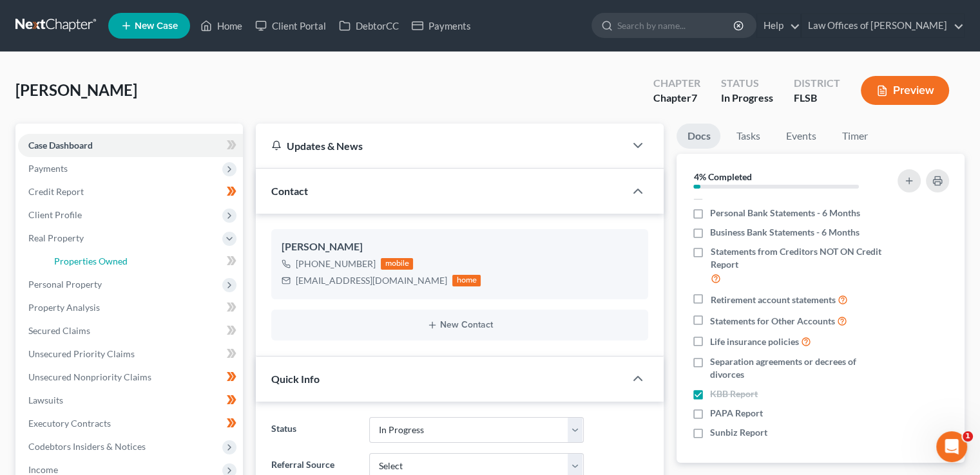
click at [111, 257] on span "Properties Owned" at bounding box center [90, 261] width 73 height 11
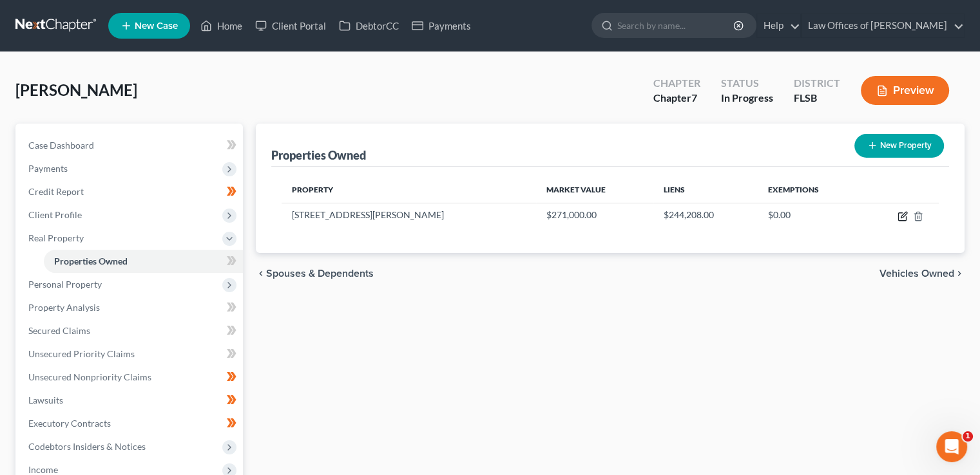
click at [899, 218] on icon "button" at bounding box center [902, 216] width 10 height 10
select select "9"
select select "0"
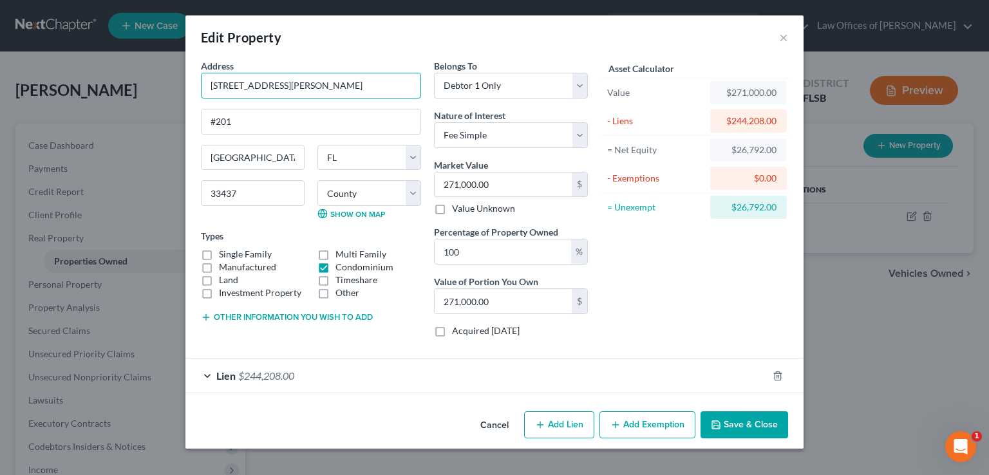
drag, startPoint x: 345, startPoint y: 87, endPoint x: 117, endPoint y: 86, distance: 228.7
click at [117, 86] on div "Edit Property × Address * 9807 [PERSON_NAME]. #201 [PERSON_NAME][GEOGRAPHIC_DAT…" at bounding box center [494, 237] width 989 height 475
click at [729, 417] on button "Save & Close" at bounding box center [745, 425] width 88 height 27
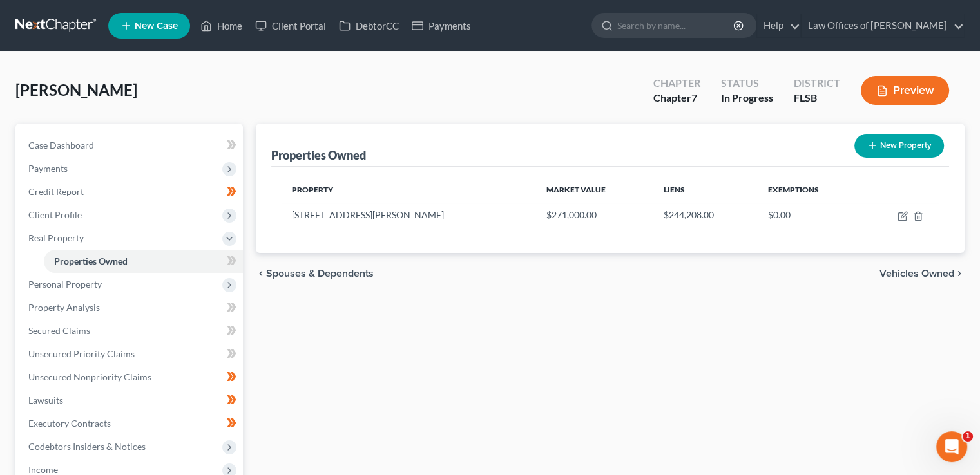
click at [75, 287] on span "Personal Property" at bounding box center [64, 284] width 73 height 11
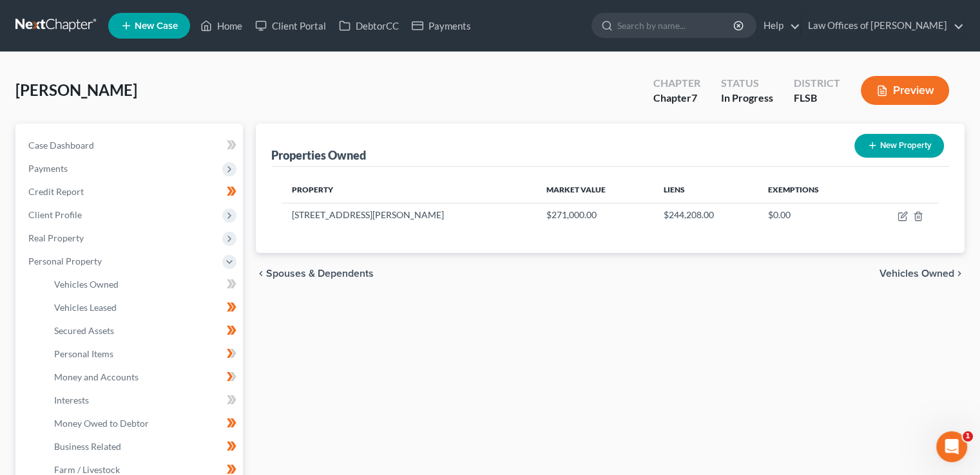
click at [75, 267] on span "Personal Property" at bounding box center [64, 261] width 73 height 11
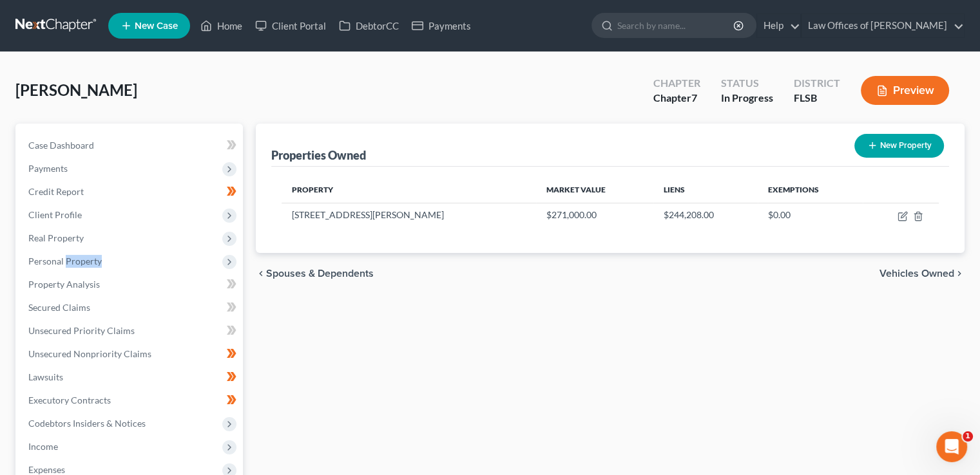
click at [80, 261] on span "Personal Property" at bounding box center [64, 261] width 73 height 11
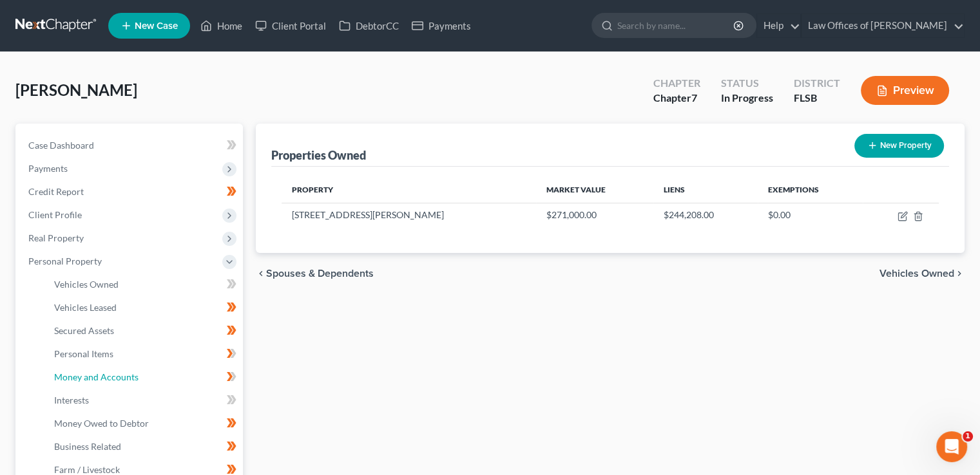
click at [97, 369] on link "Money and Accounts" at bounding box center [143, 377] width 199 height 23
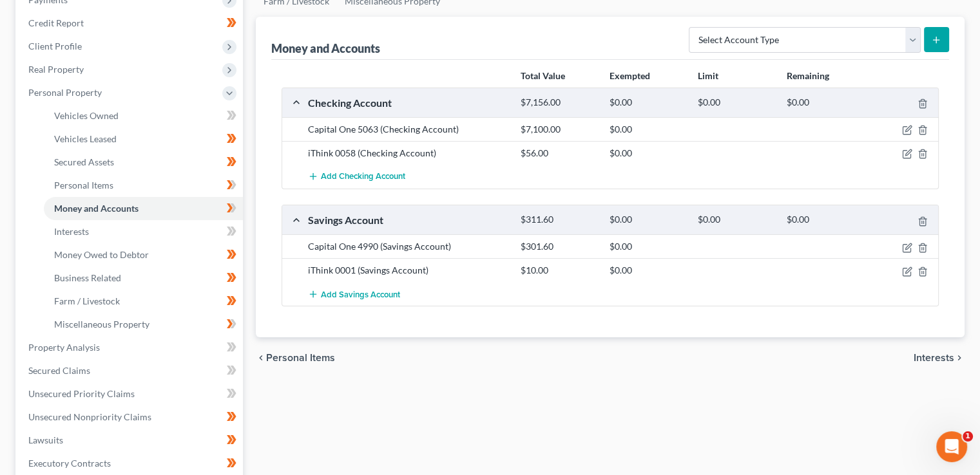
scroll to position [170, 0]
